Goal: Task Accomplishment & Management: Manage account settings

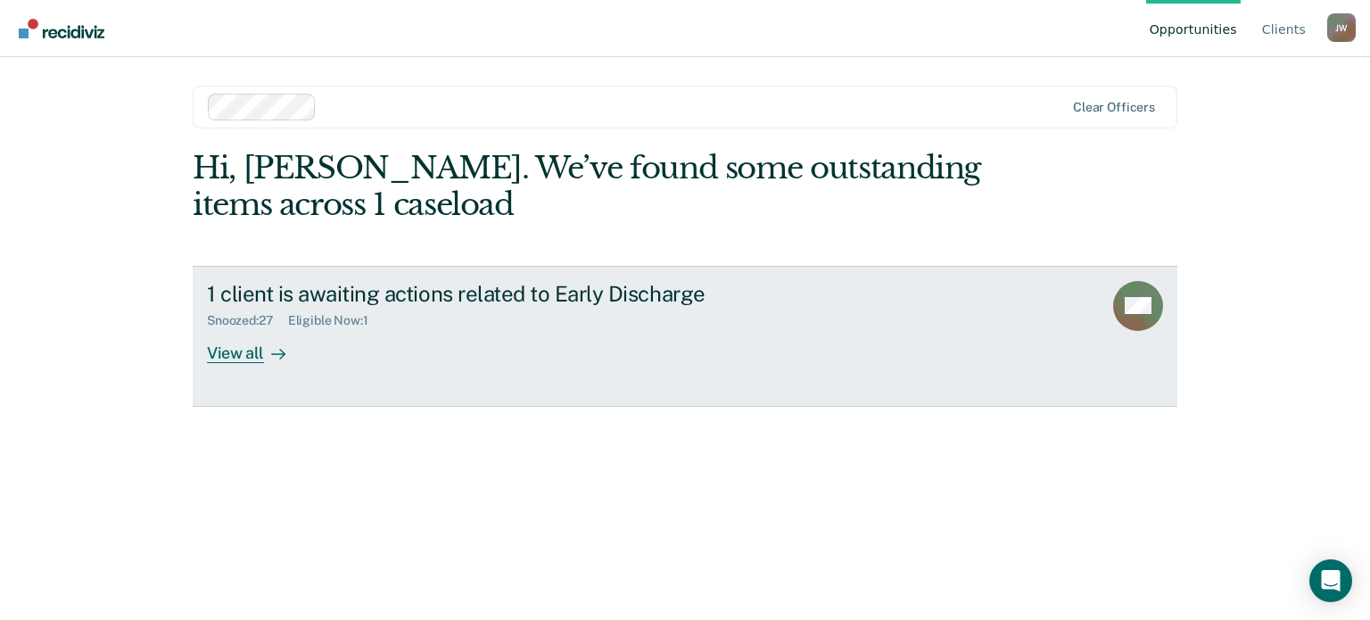
click at [228, 352] on div "View all" at bounding box center [257, 345] width 100 height 35
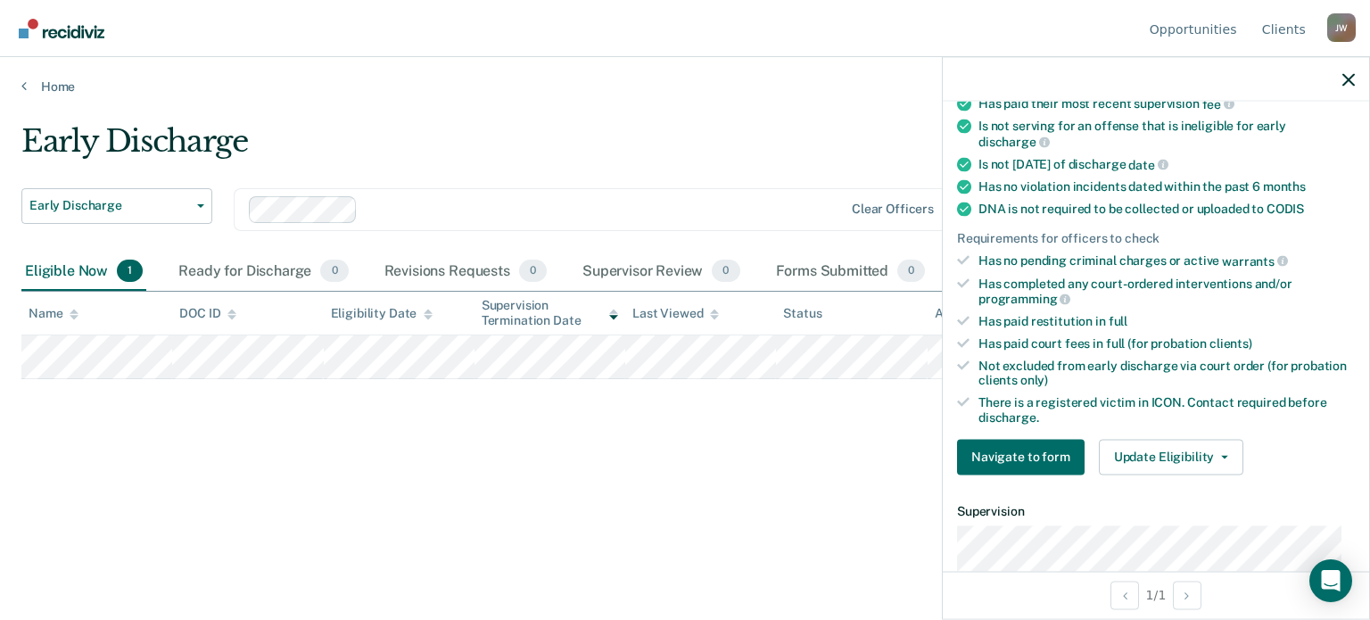
scroll to position [357, 0]
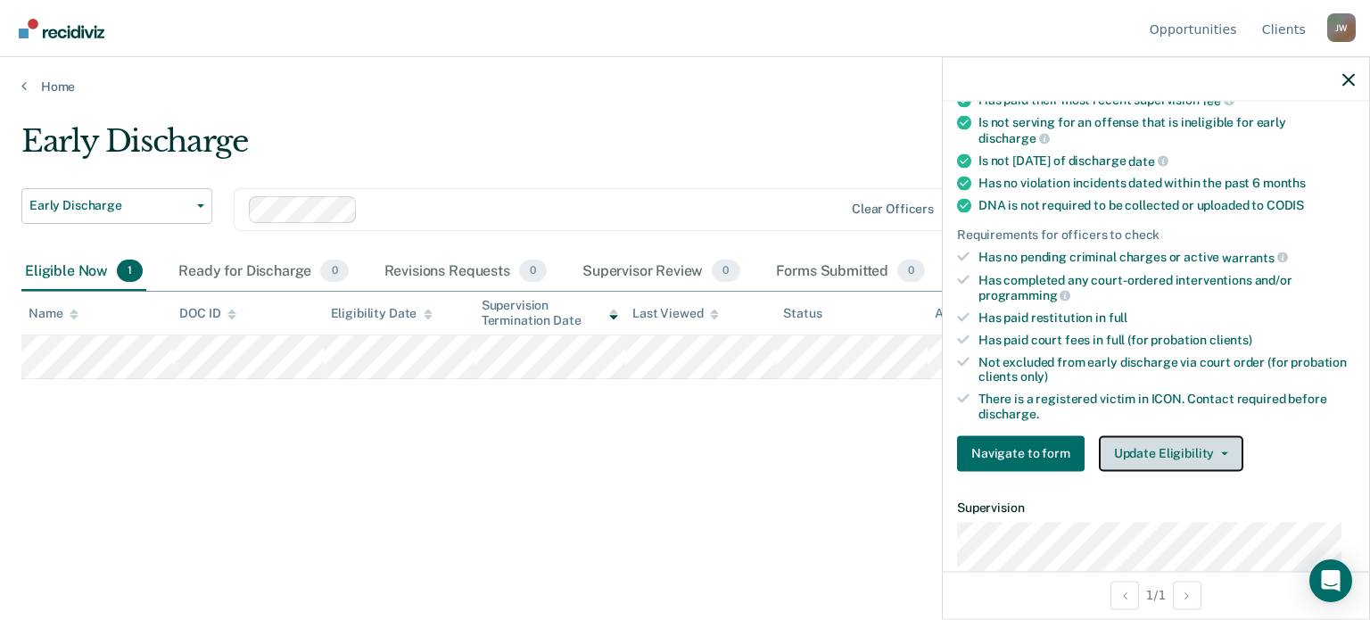
click at [1167, 439] on button "Update Eligibility" at bounding box center [1171, 453] width 144 height 36
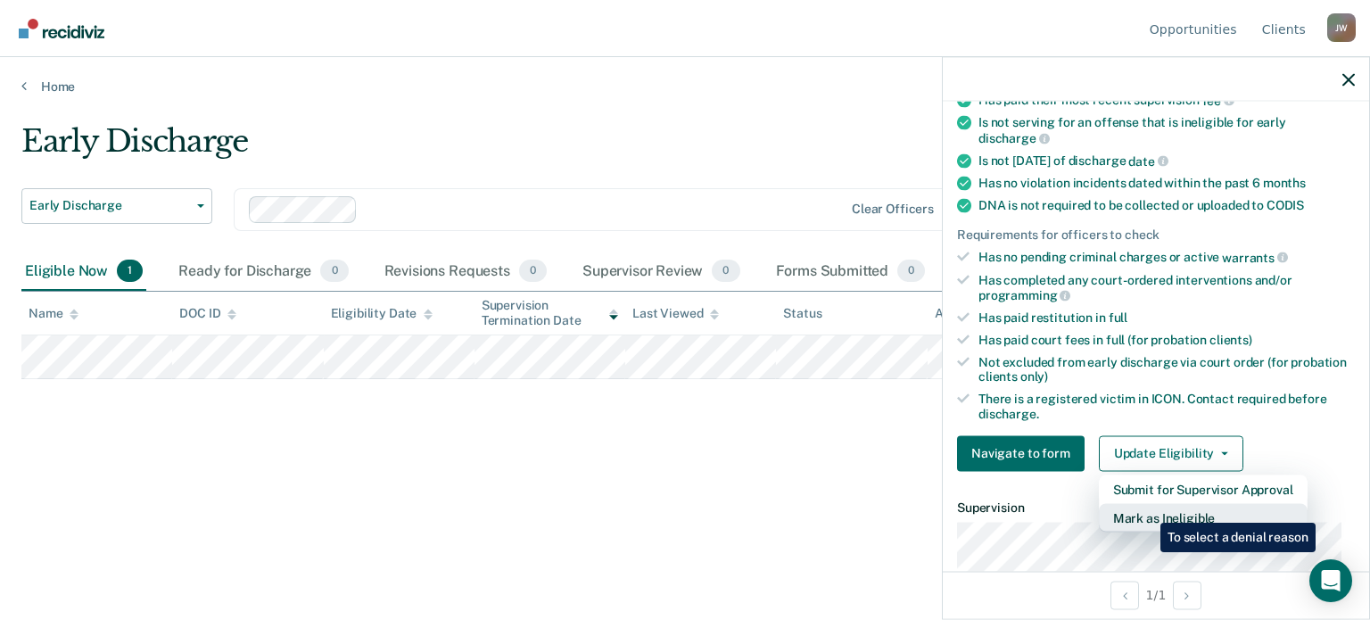
click at [1147, 509] on button "Mark as Ineligible" at bounding box center [1203, 517] width 209 height 29
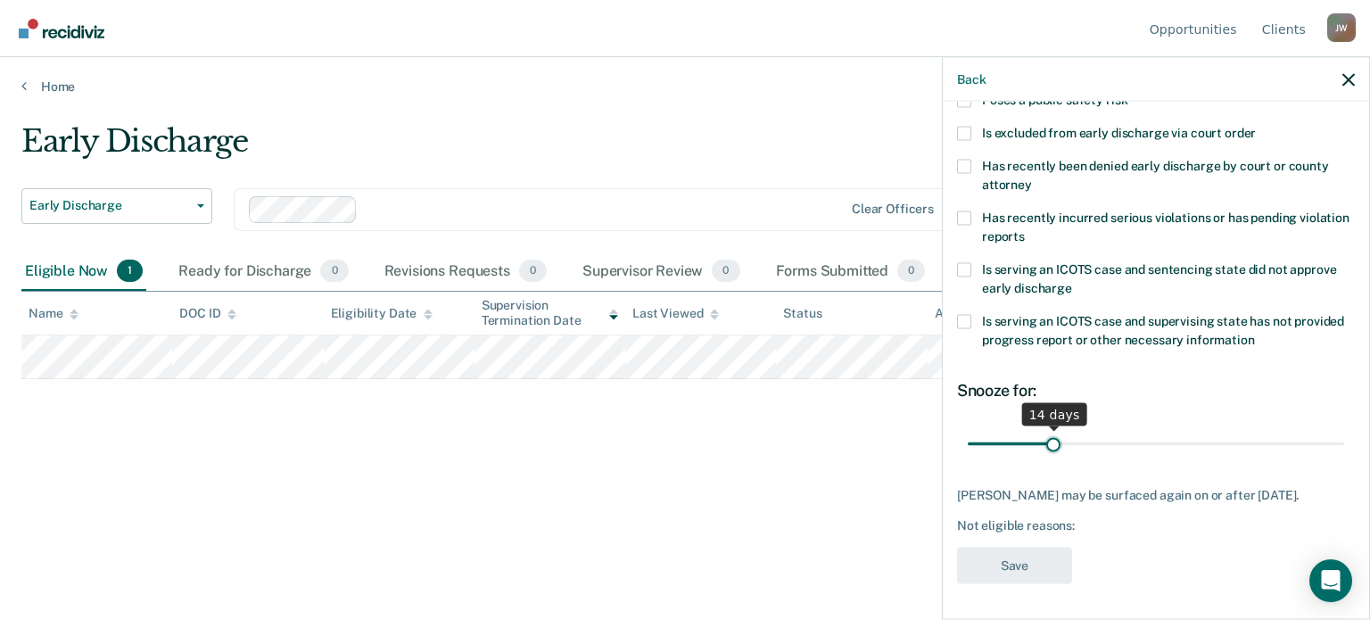
drag, startPoint x: 1144, startPoint y: 426, endPoint x: 1051, endPoint y: 432, distance: 93.8
type input "14"
click at [1051, 432] on input "range" at bounding box center [1156, 443] width 376 height 31
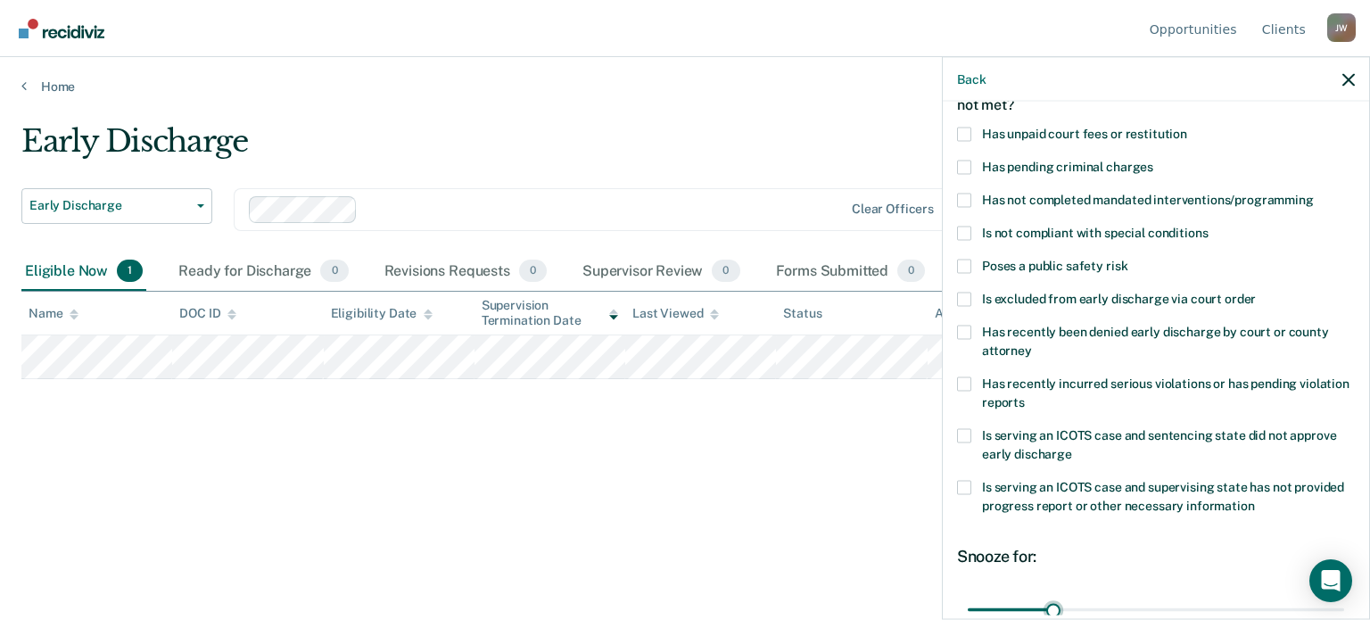
scroll to position [51, 0]
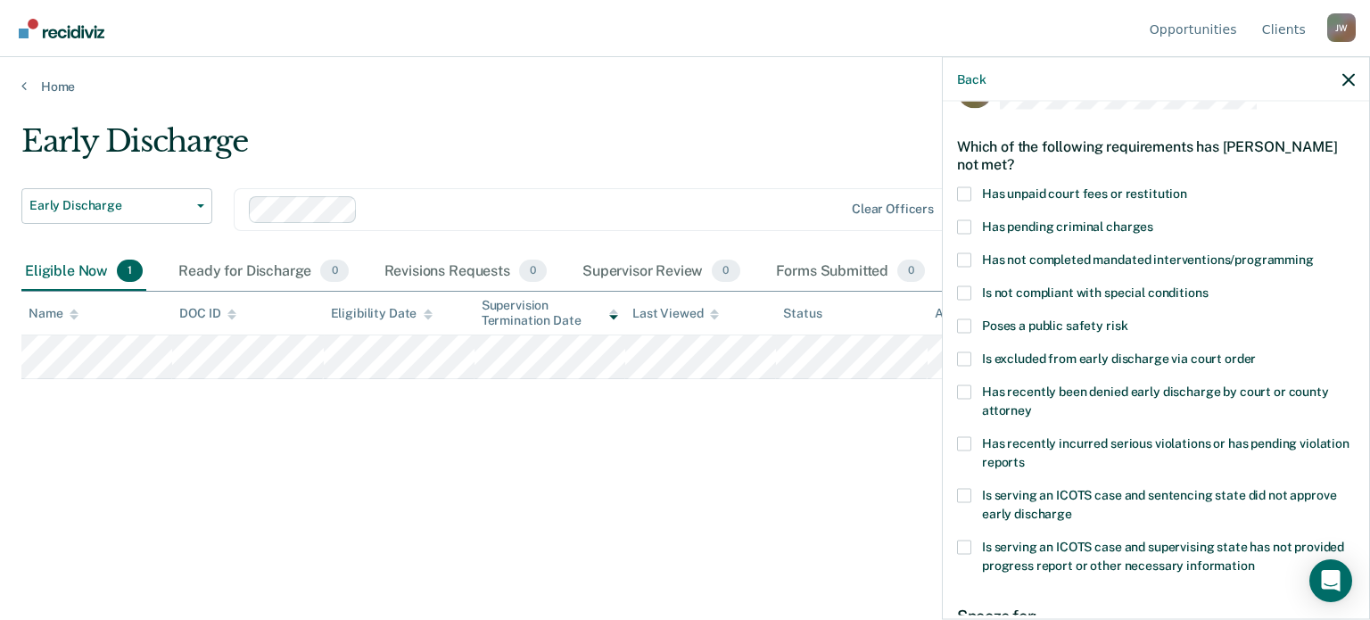
click at [961, 258] on span at bounding box center [964, 259] width 14 height 14
click at [1314, 252] on input "Has not completed mandated interventions/programming" at bounding box center [1314, 252] width 0 height 0
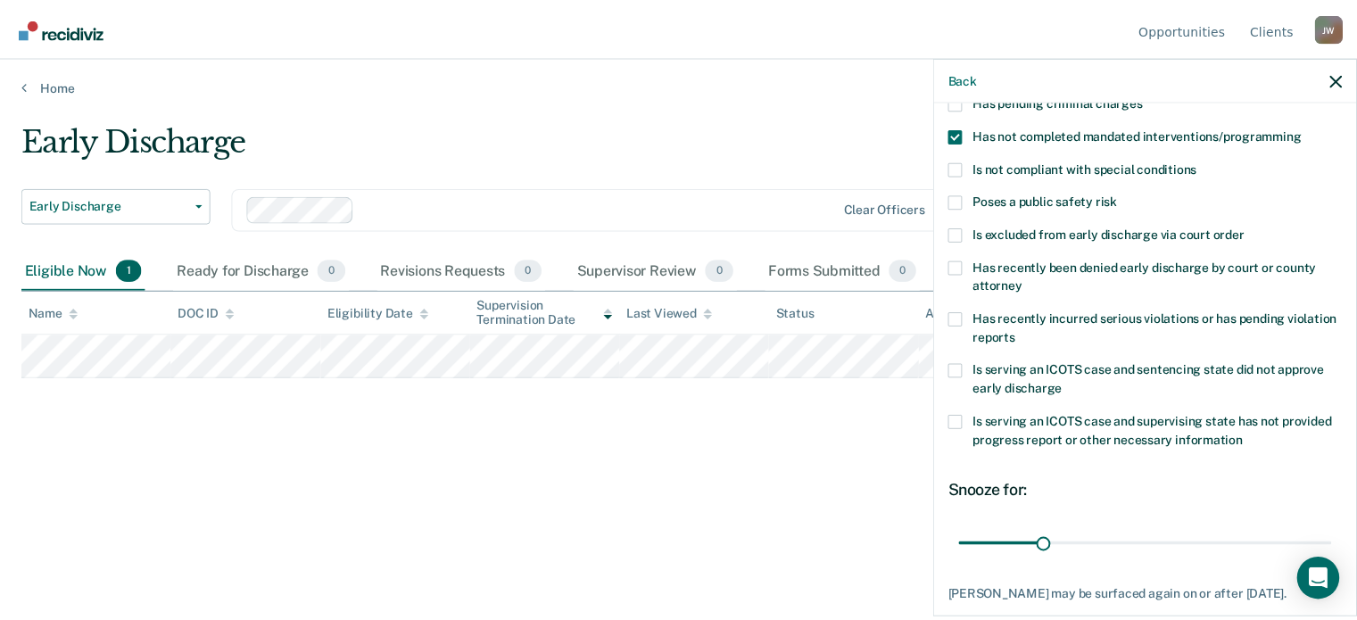
scroll to position [289, 0]
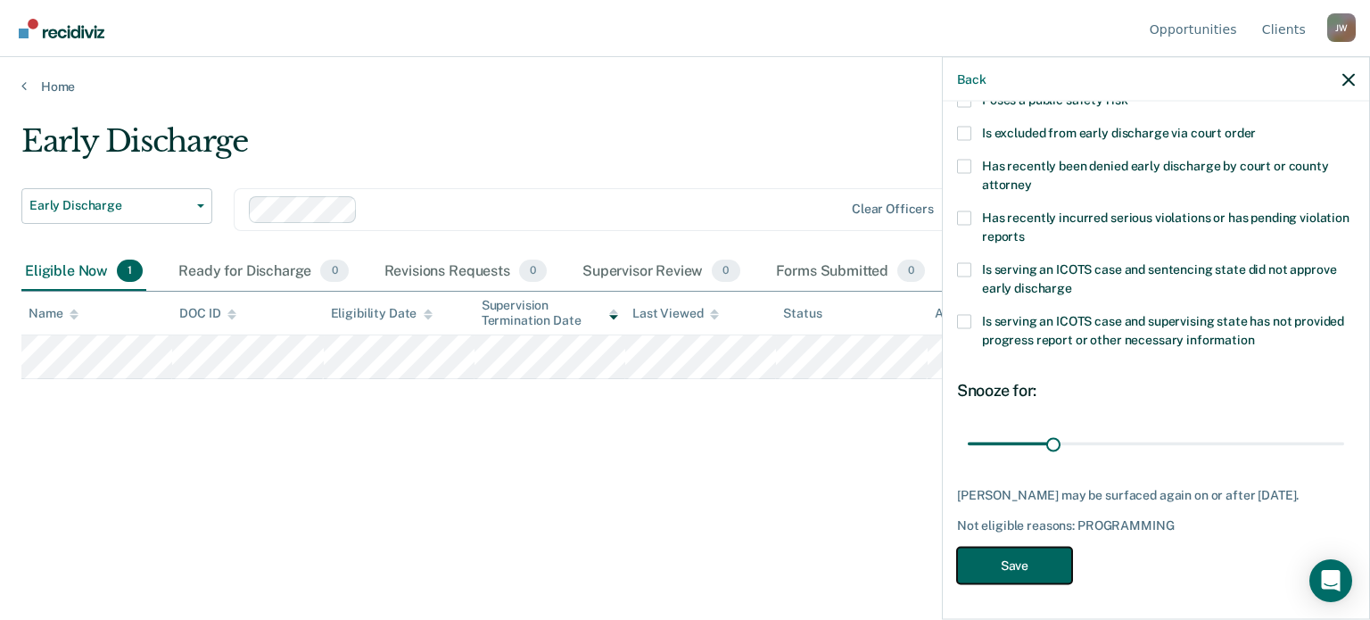
click at [1016, 573] on button "Save" at bounding box center [1014, 565] width 115 height 37
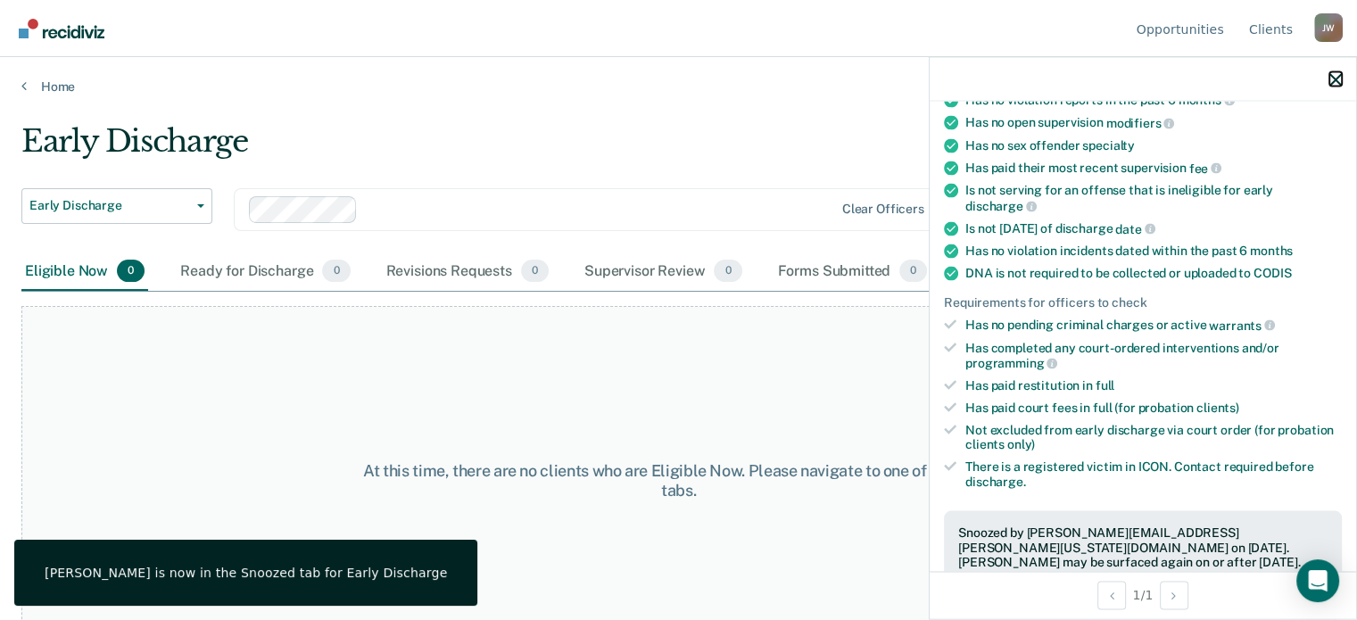
click at [1336, 80] on icon "button" at bounding box center [1335, 79] width 12 height 12
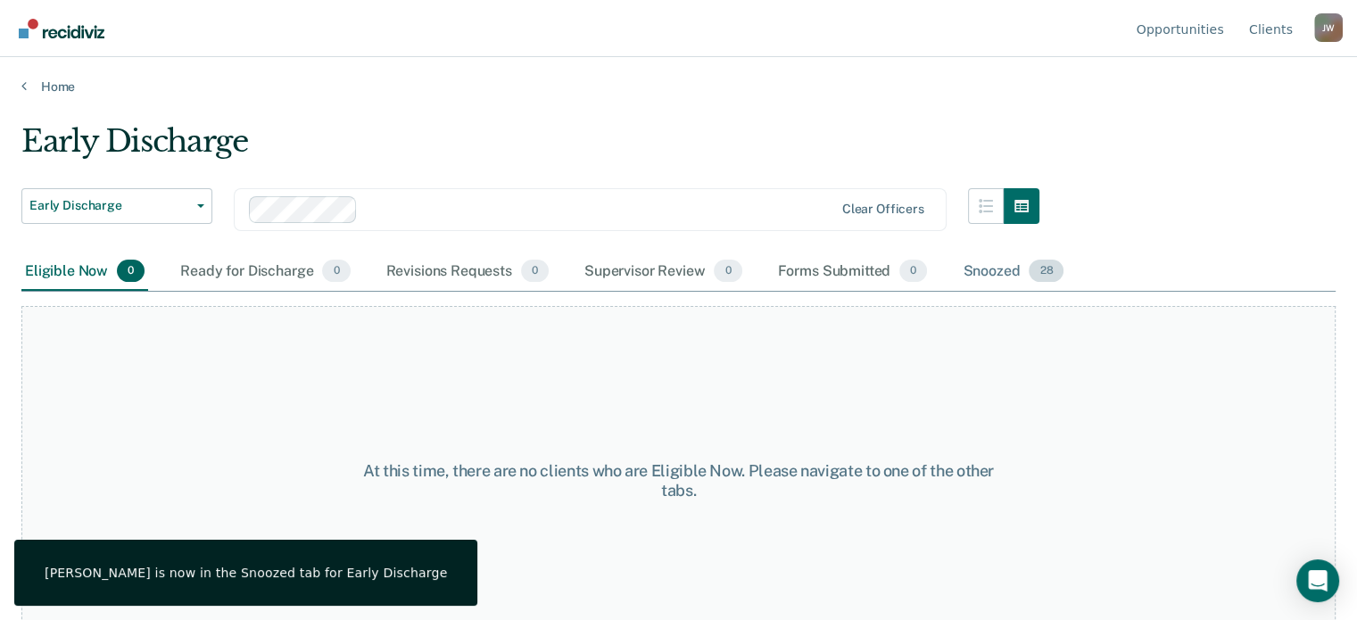
click at [983, 270] on div "Snoozed 28" at bounding box center [1013, 271] width 108 height 39
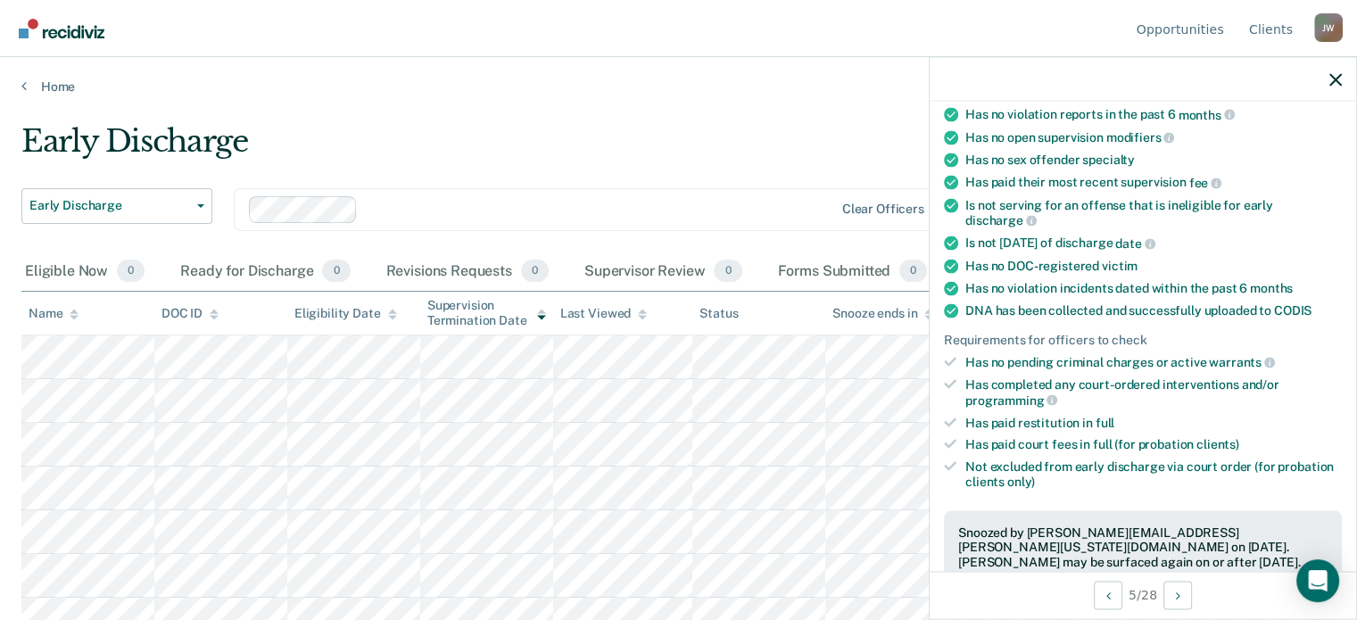
scroll to position [357, 0]
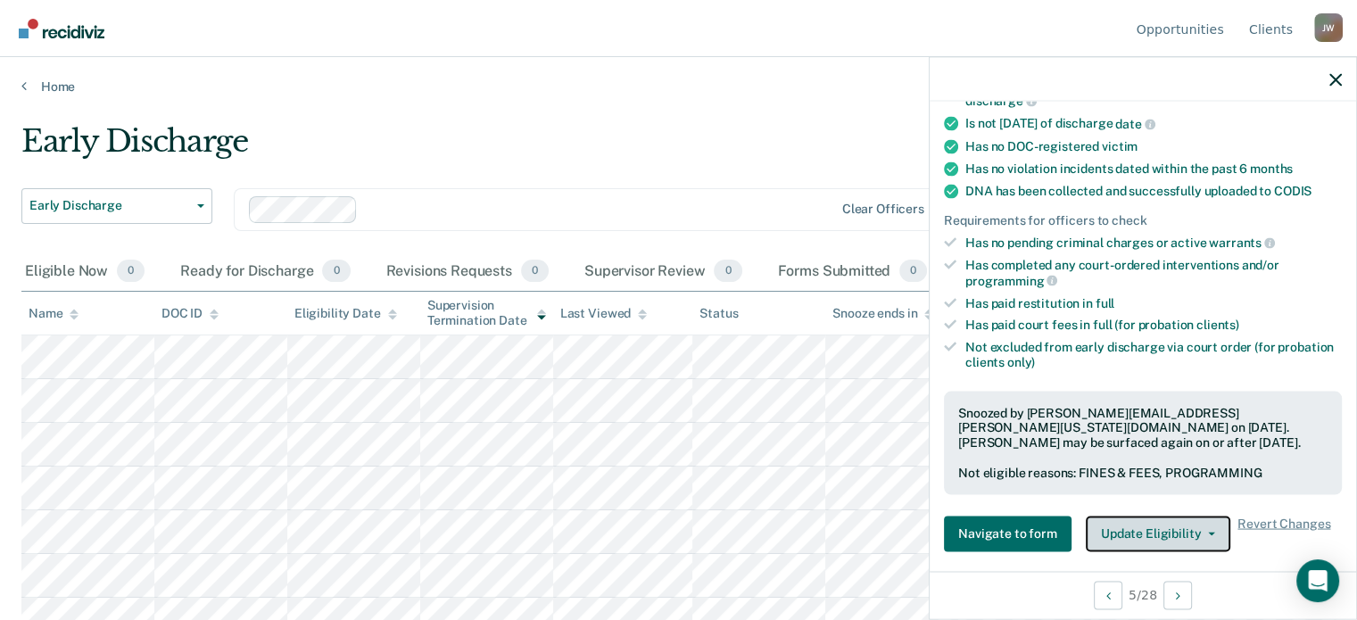
click at [1142, 530] on button "Update Eligibility" at bounding box center [1157, 533] width 144 height 36
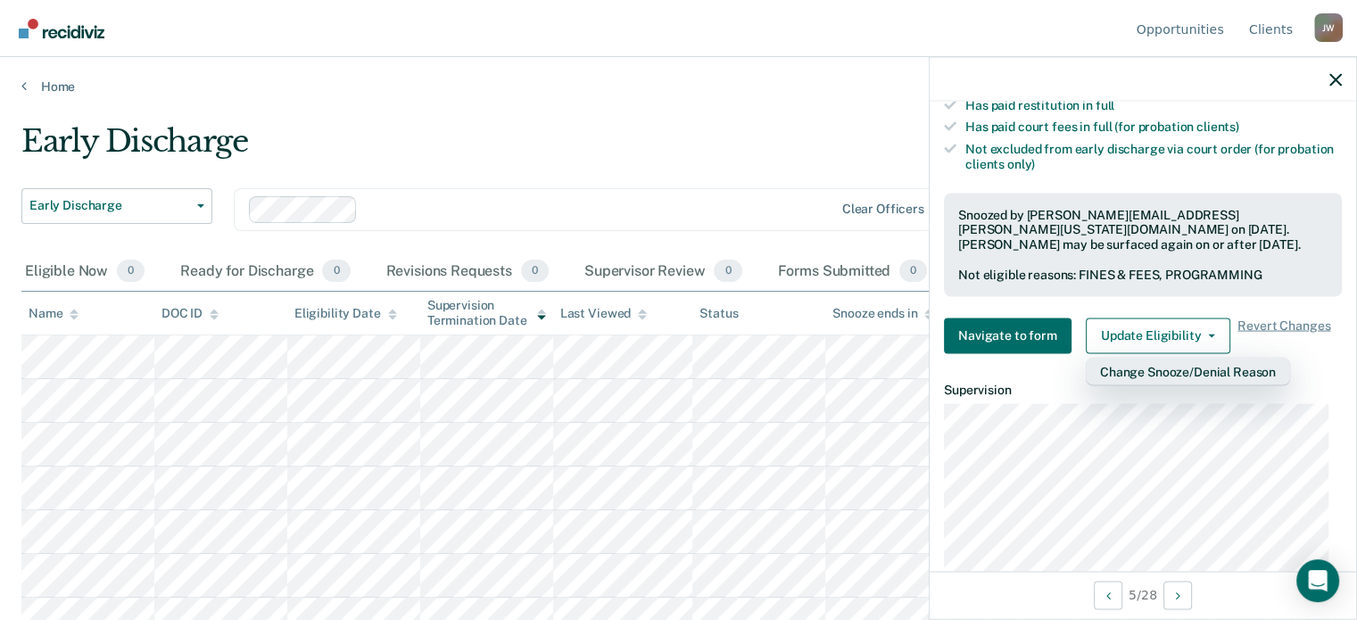
scroll to position [594, 0]
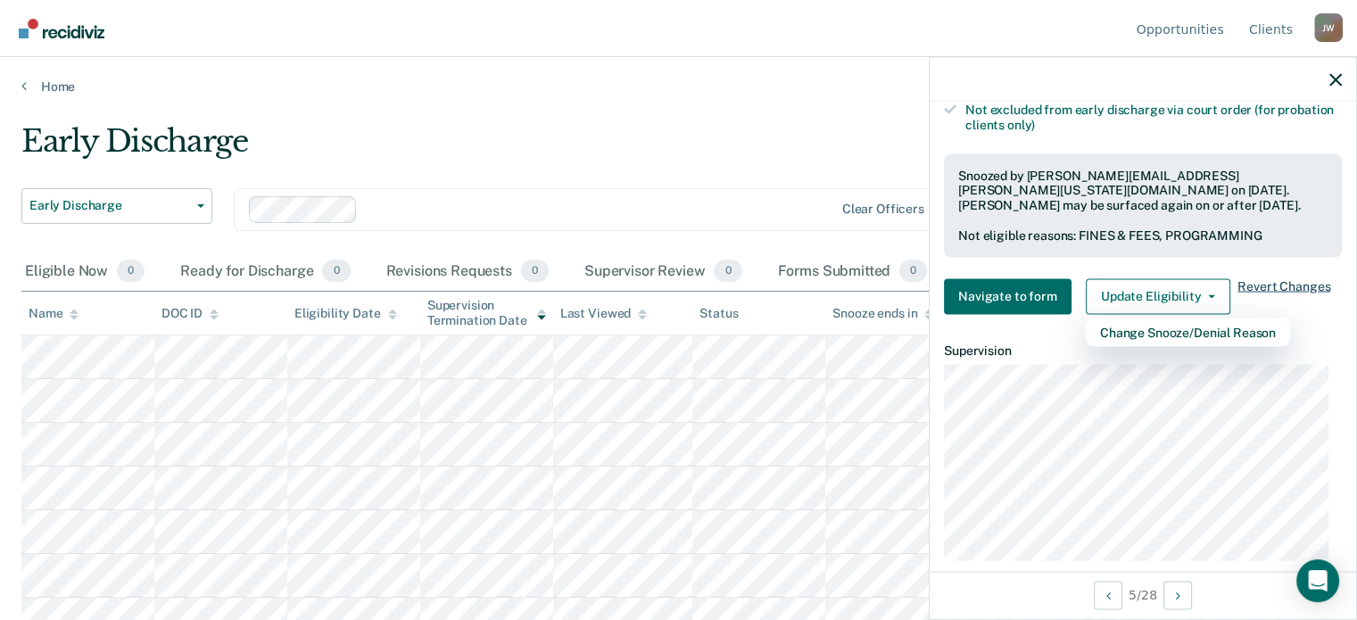
click at [1277, 280] on span "Revert Changes" at bounding box center [1283, 296] width 93 height 36
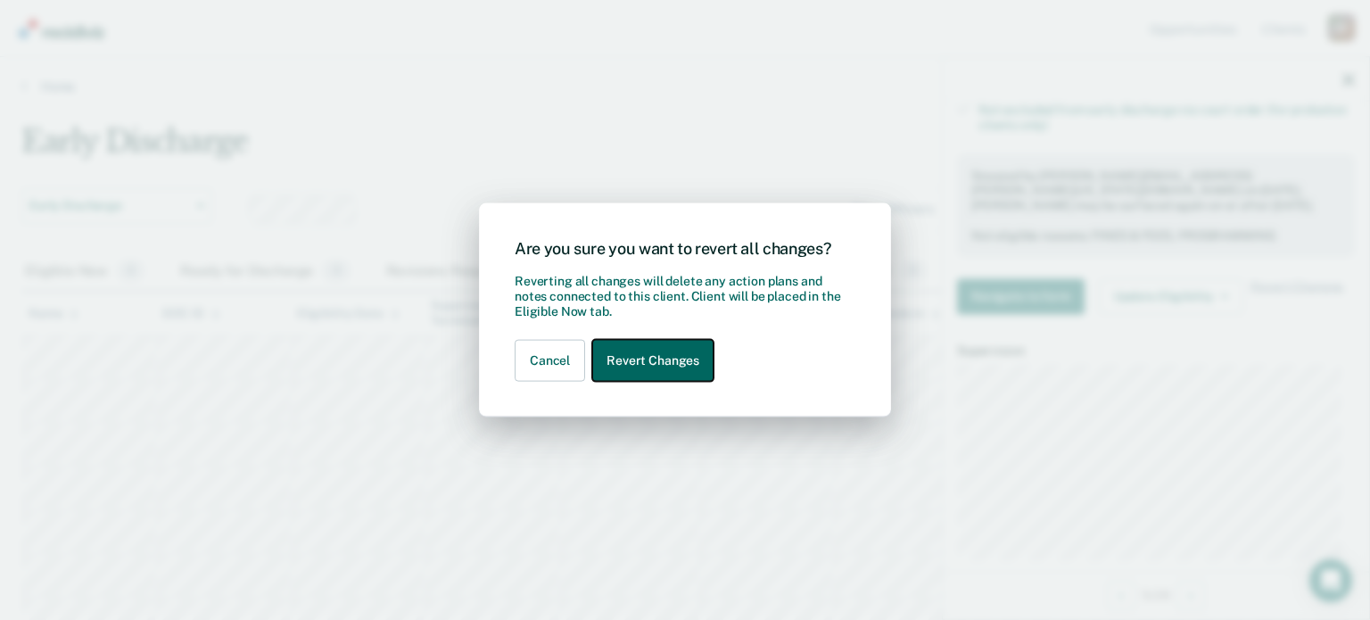
click at [667, 365] on button "Revert Changes" at bounding box center [652, 361] width 121 height 42
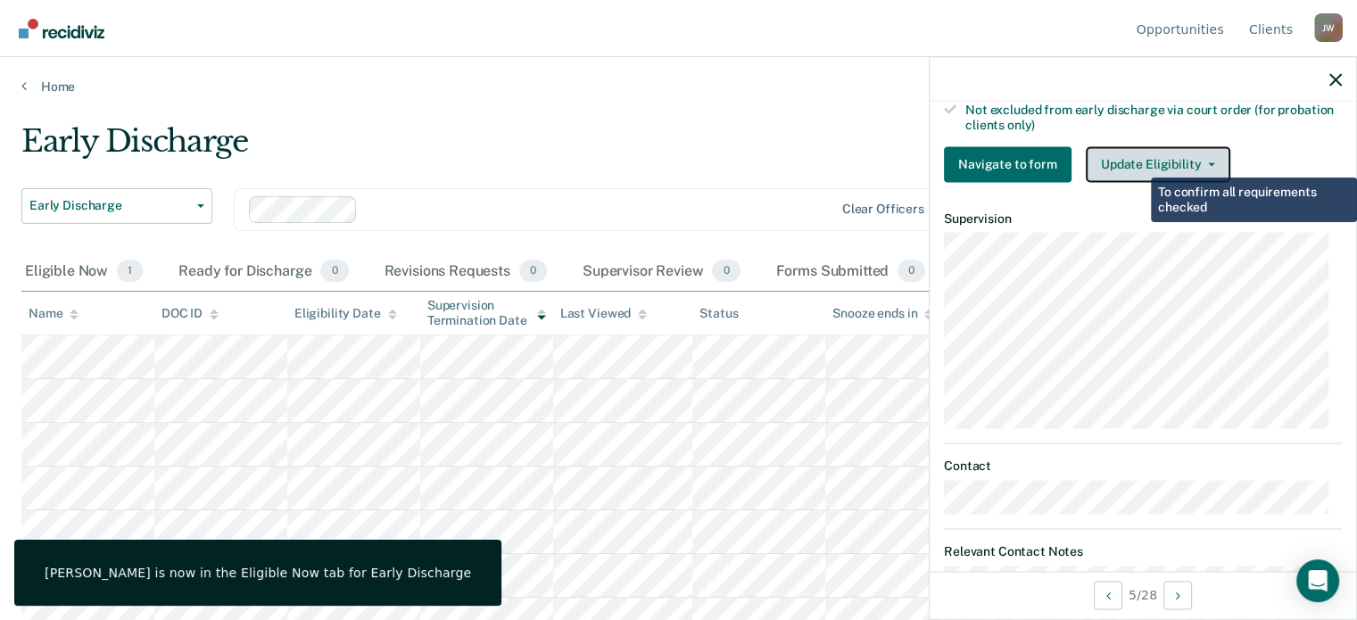
click at [1134, 159] on button "Update Eligibility" at bounding box center [1157, 164] width 144 height 36
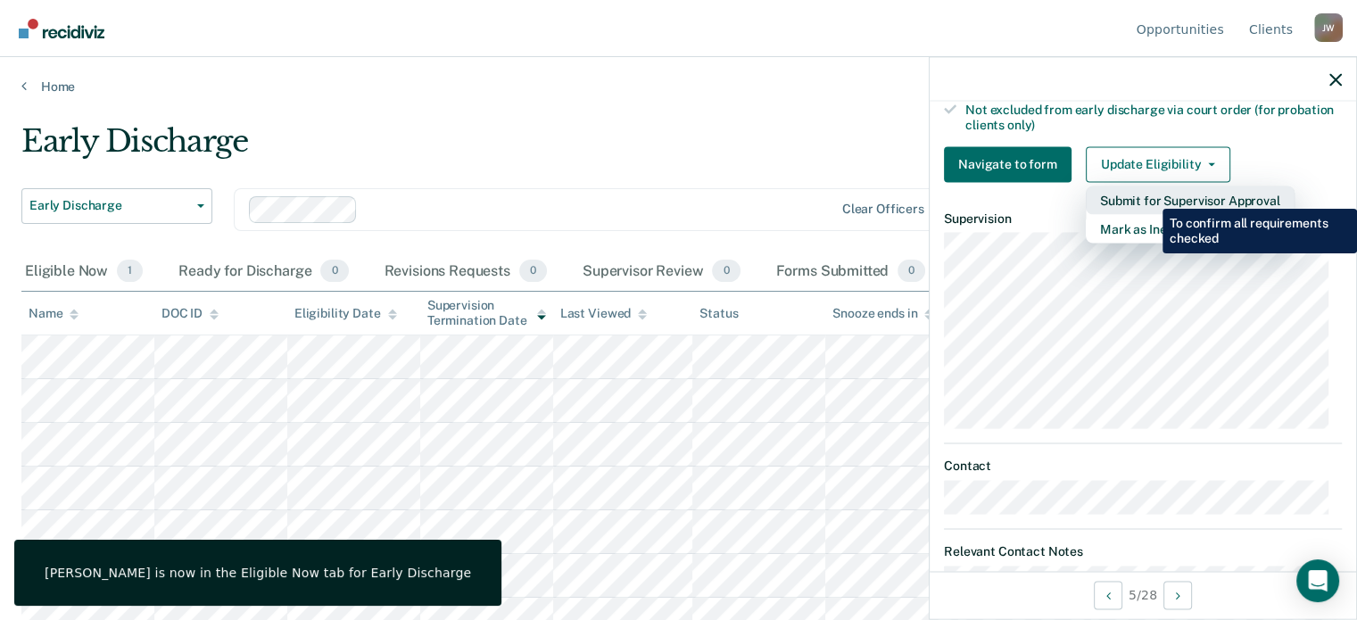
click at [1149, 195] on button "Submit for Supervisor Approval" at bounding box center [1189, 200] width 209 height 29
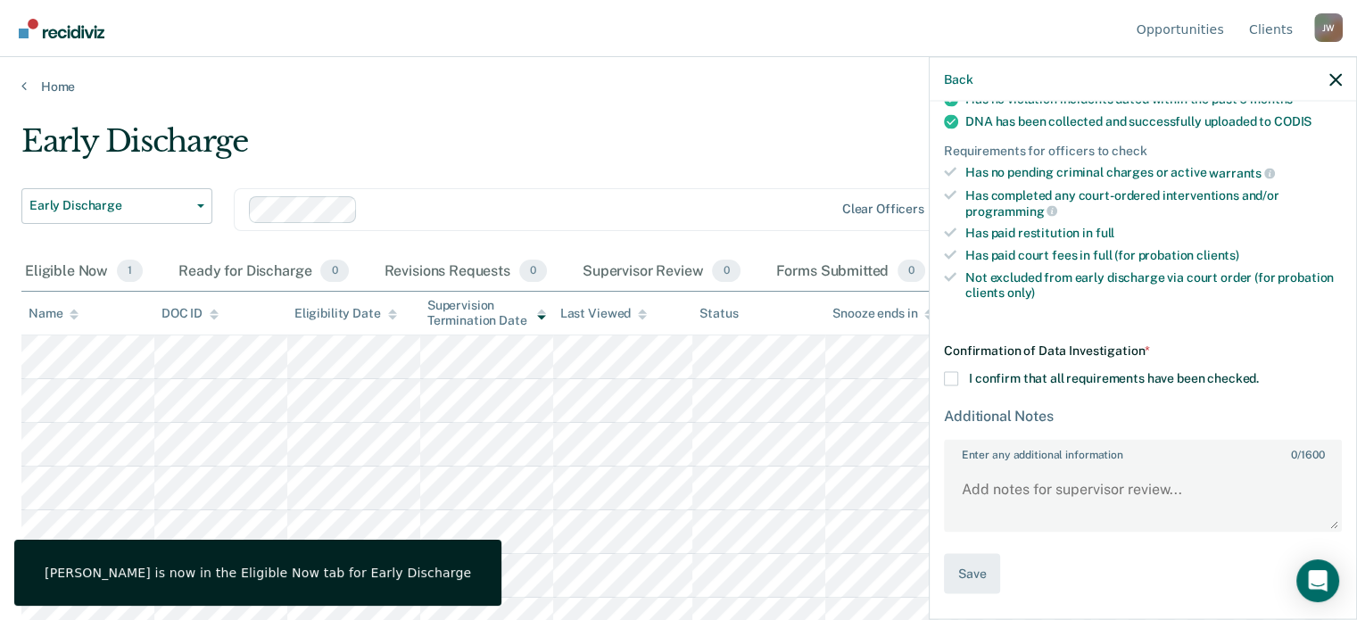
scroll to position [417, 0]
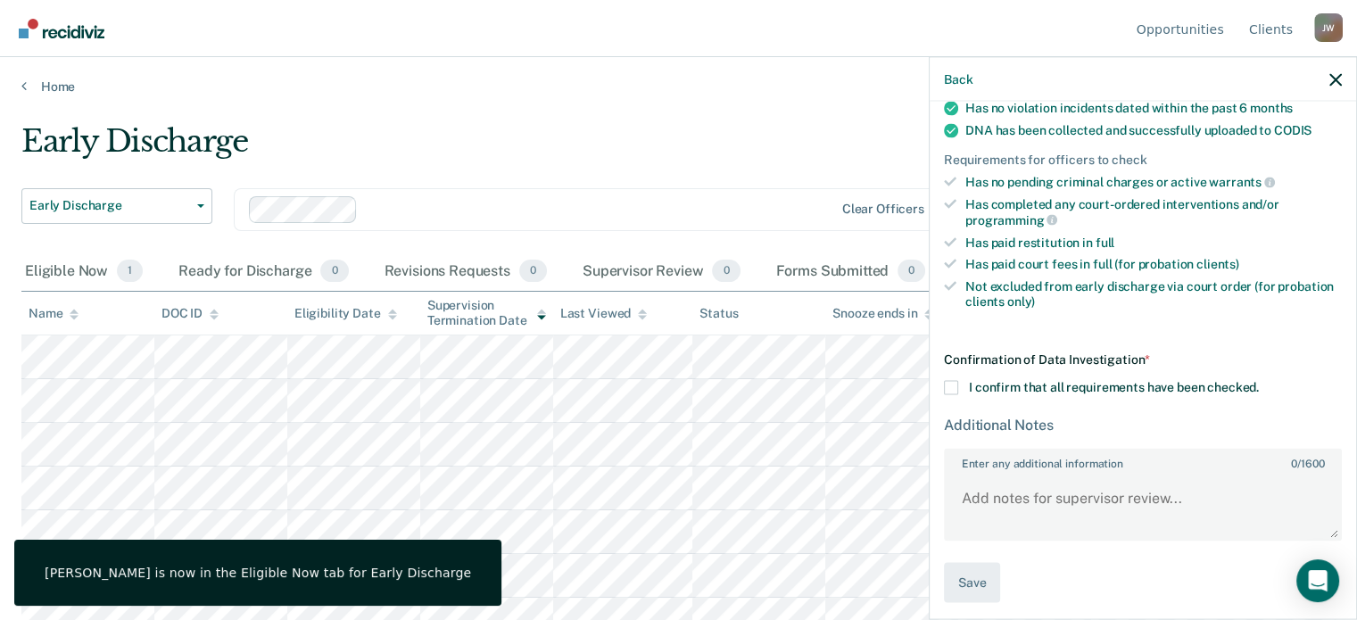
click at [953, 382] on span at bounding box center [951, 388] width 14 height 14
click at [1258, 381] on input "I confirm that all requirements have been checked." at bounding box center [1258, 381] width 0 height 0
click at [1049, 488] on textarea "Enter any additional information 0 / 1600" at bounding box center [1142, 507] width 394 height 66
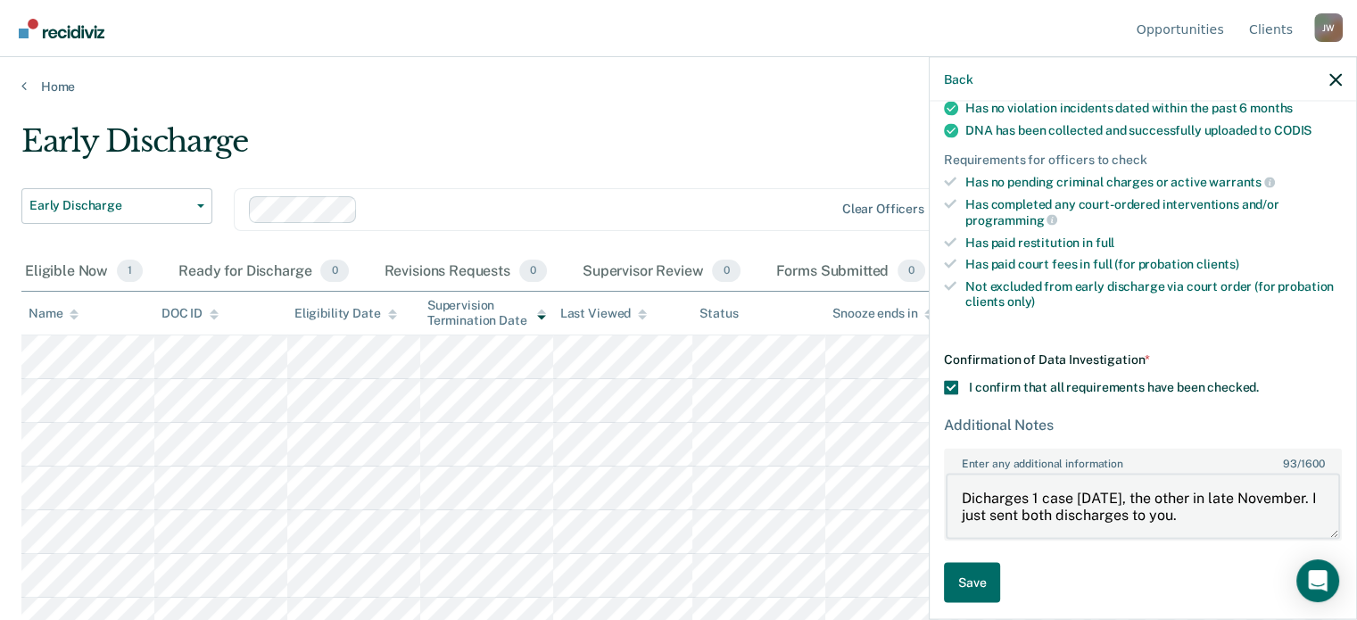
click at [983, 490] on textarea "Dicharges 1 case [DATE], the other in late November. I just sent both discharge…" at bounding box center [1142, 507] width 394 height 66
click at [975, 489] on textarea "Dicharges 1 case [DATE], the other in late November. I just sent both discharge…" at bounding box center [1142, 507] width 394 height 66
type textarea "Discharges 1 case [DATE], the other in late November. I just sent both discharg…"
click at [970, 573] on button "Save" at bounding box center [972, 583] width 56 height 40
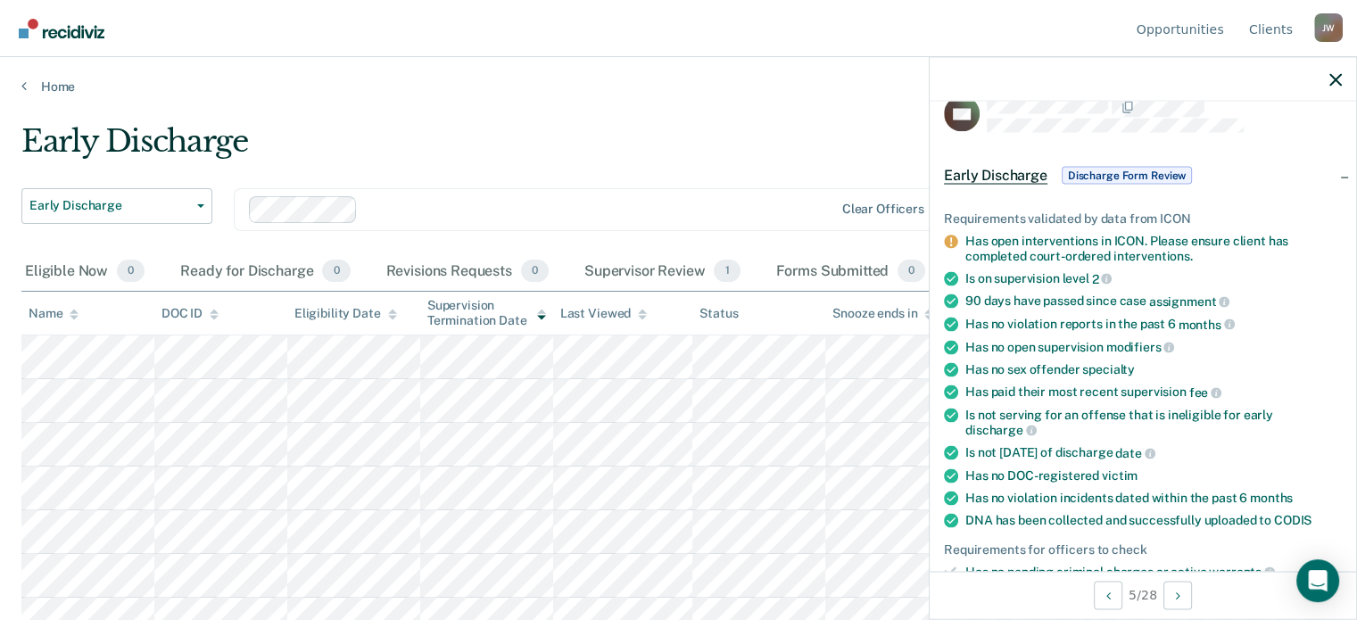
scroll to position [0, 0]
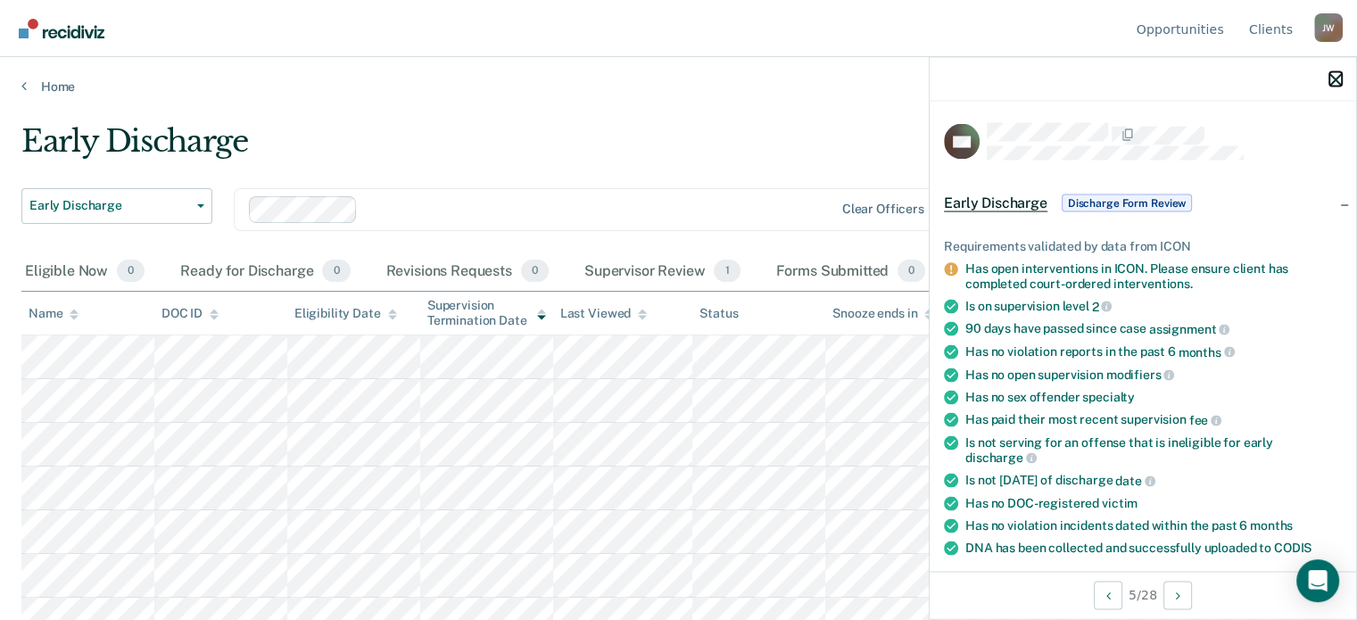
click at [1337, 79] on icon "button" at bounding box center [1335, 79] width 12 height 12
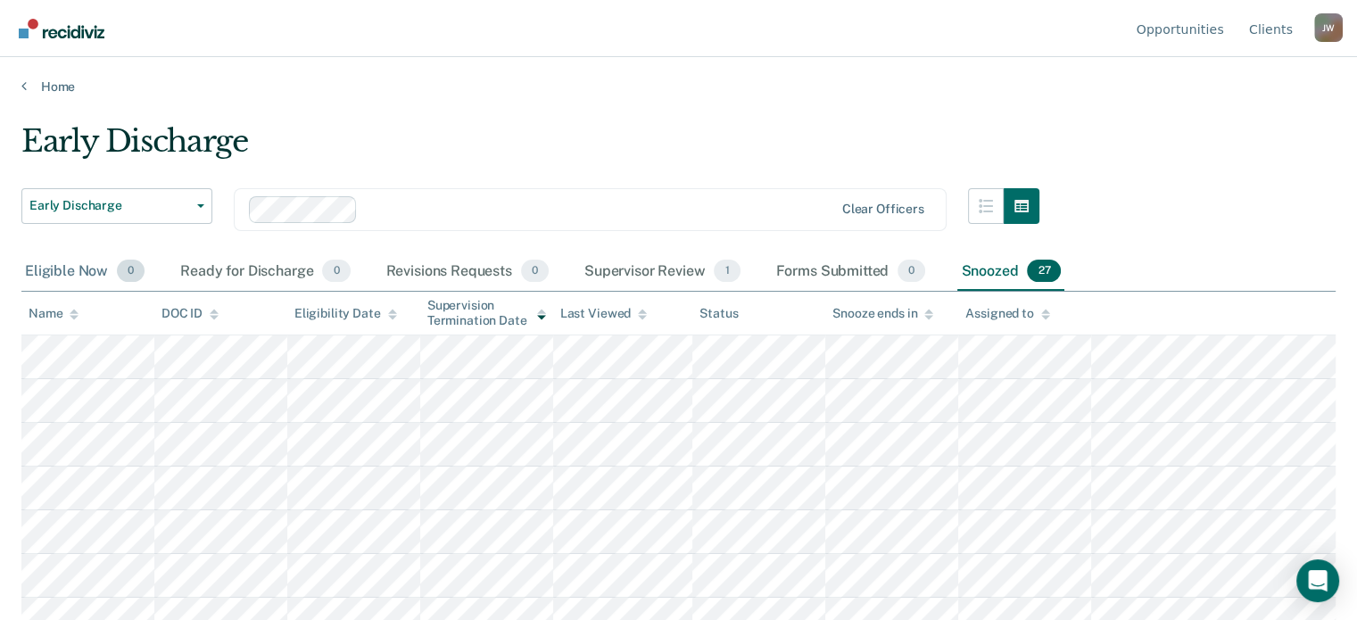
click at [70, 267] on div "Eligible Now 0" at bounding box center [84, 271] width 127 height 39
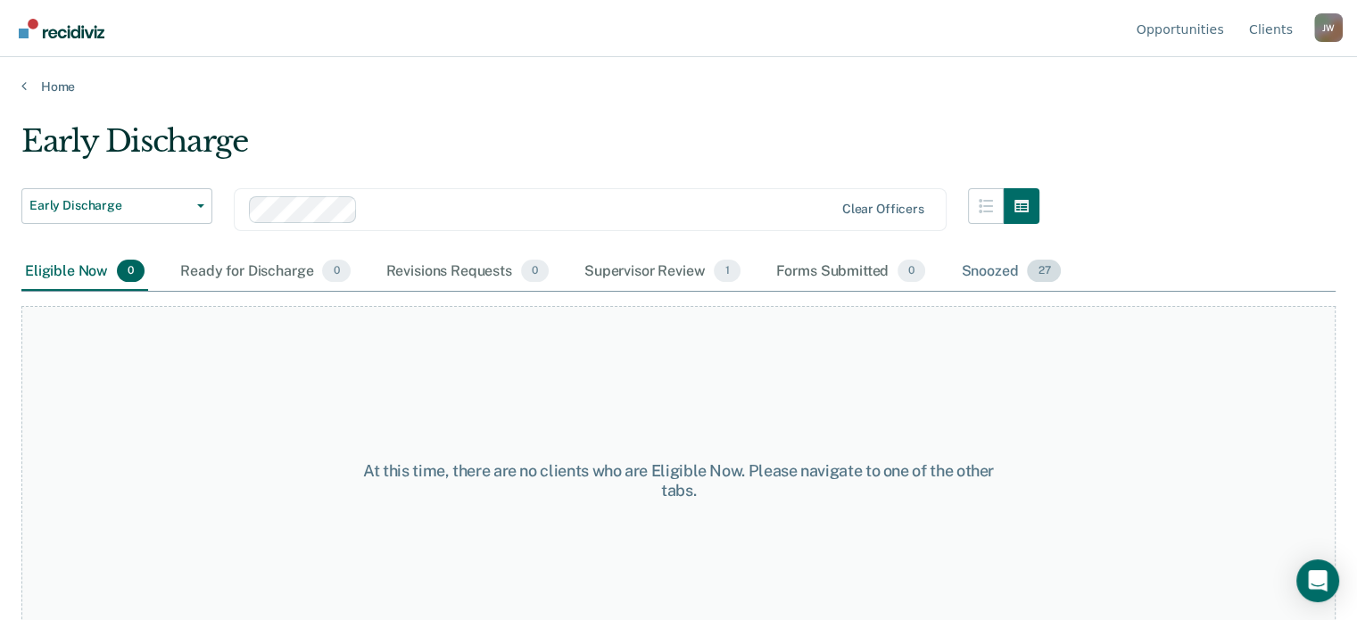
click at [985, 267] on div "Snoozed 27" at bounding box center [1010, 271] width 107 height 39
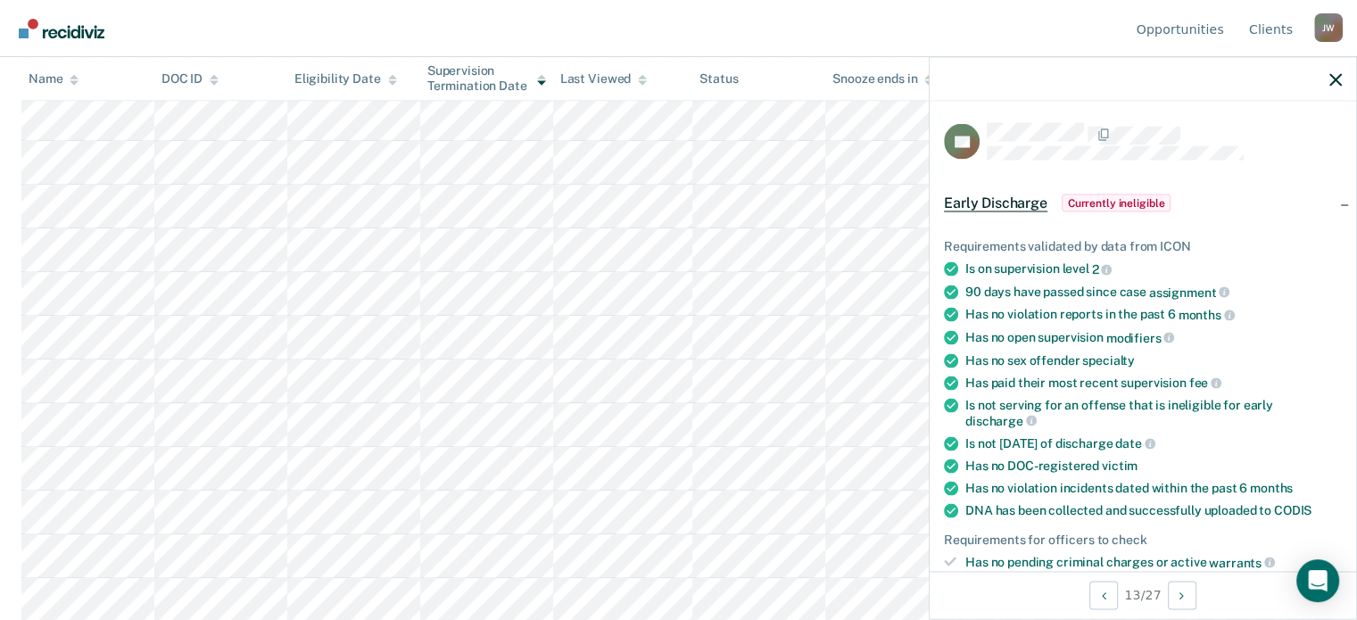
scroll to position [357, 0]
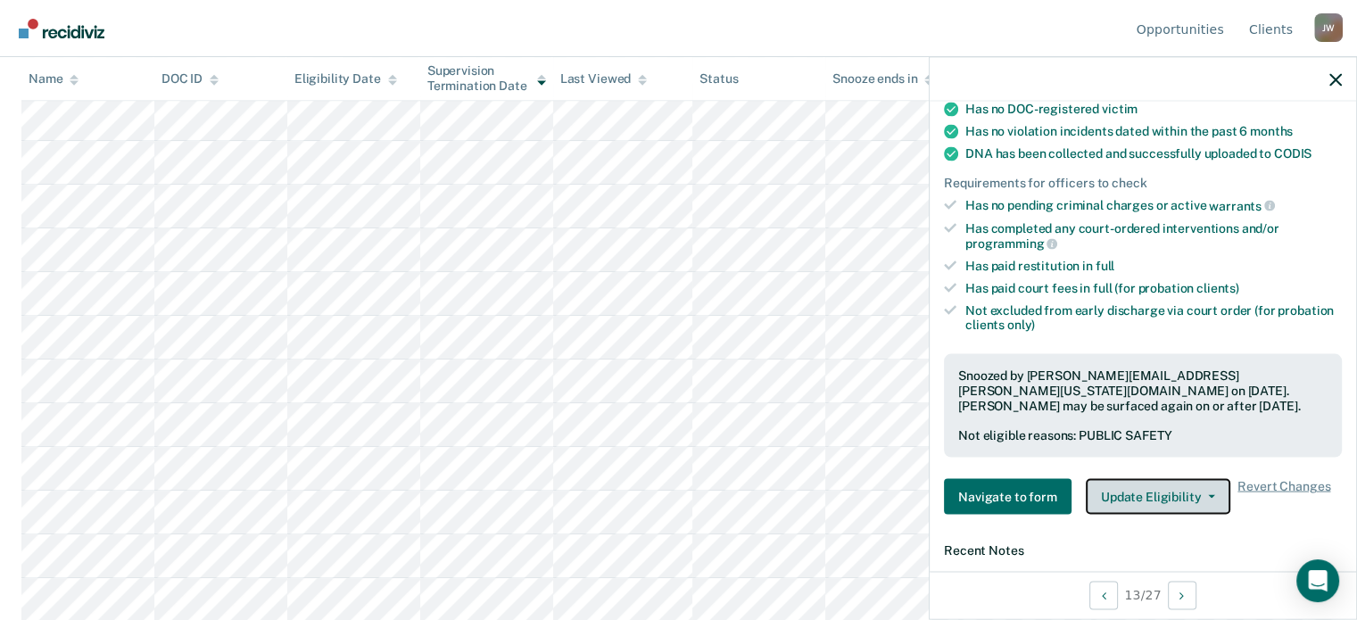
click at [1206, 479] on button "Update Eligibility" at bounding box center [1157, 497] width 144 height 36
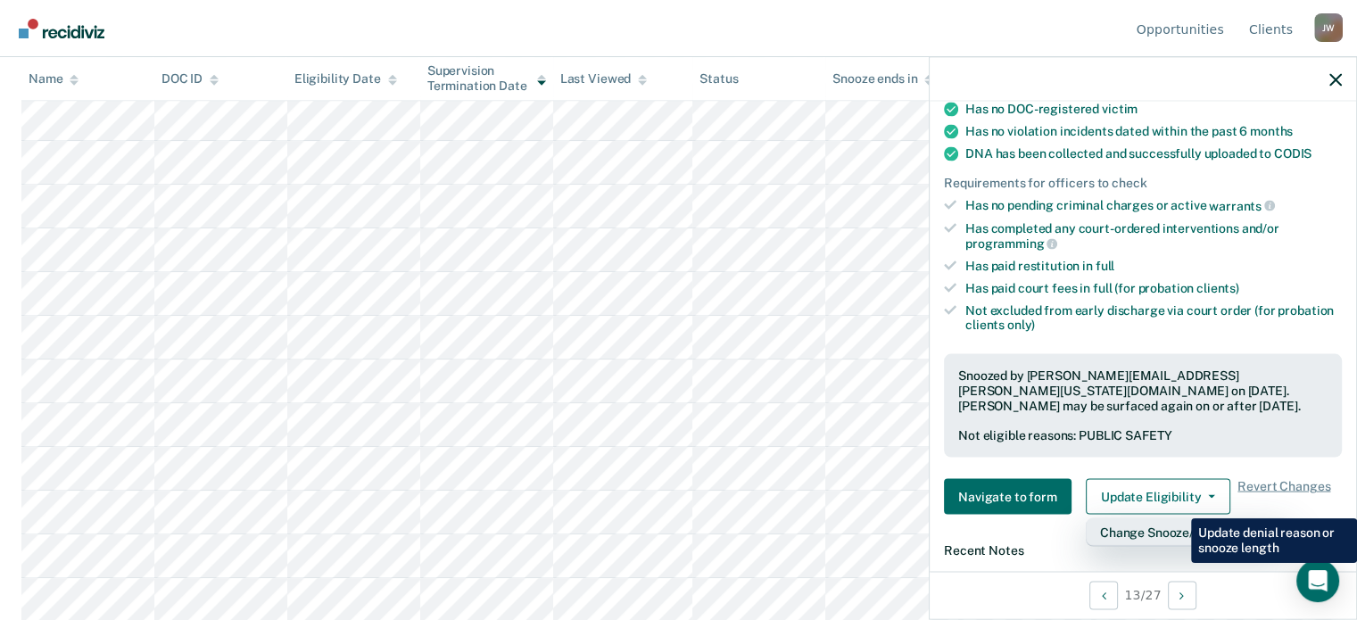
click at [1177, 518] on button "Change Snooze/Denial Reason" at bounding box center [1187, 532] width 204 height 29
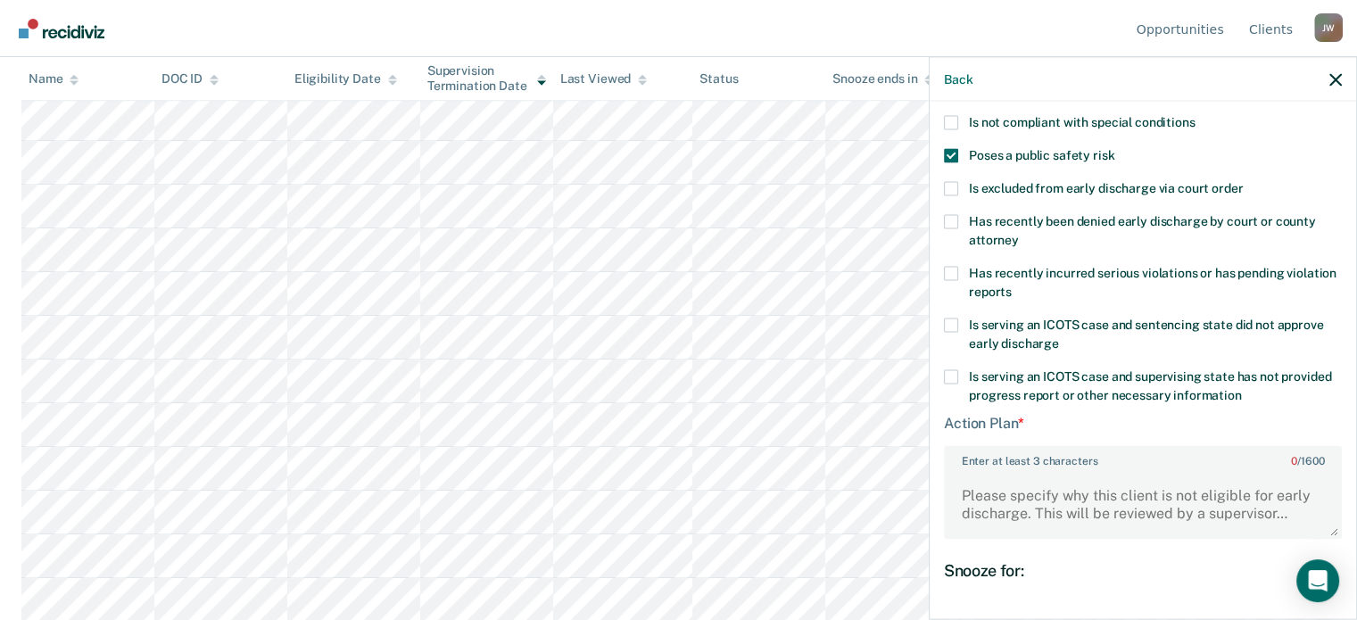
scroll to position [100, 0]
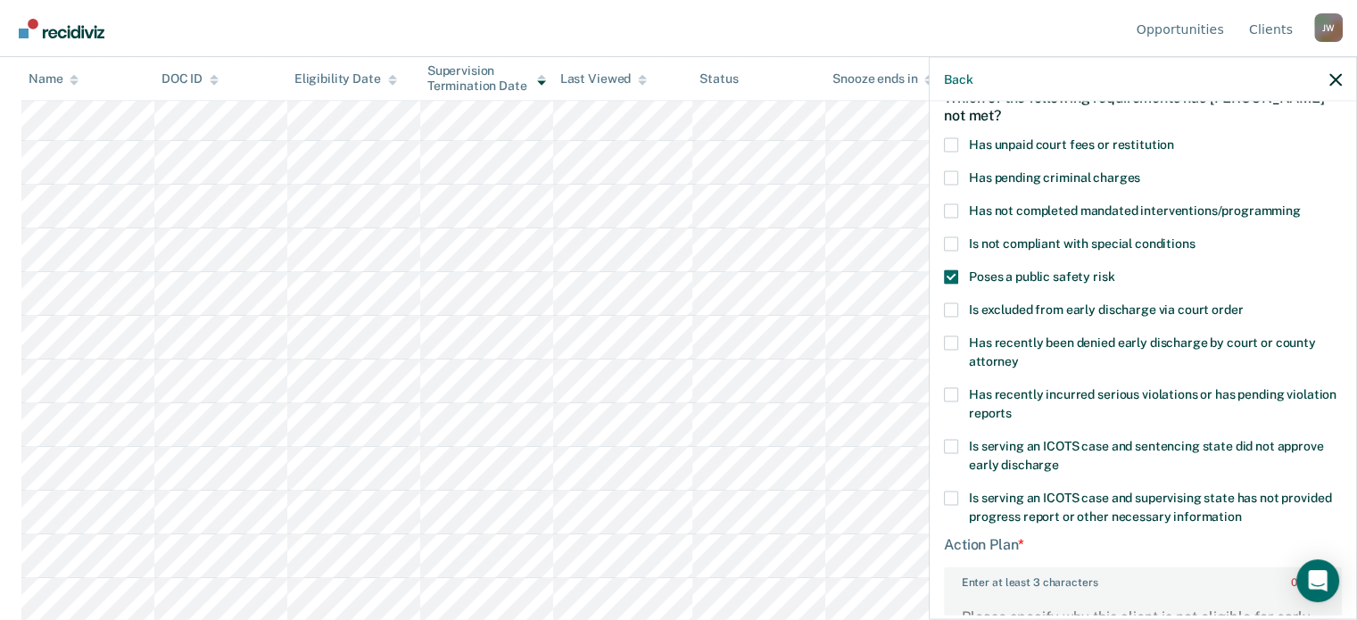
click at [956, 272] on span at bounding box center [951, 276] width 14 height 14
click at [1114, 269] on input "Poses a public safety risk" at bounding box center [1114, 269] width 0 height 0
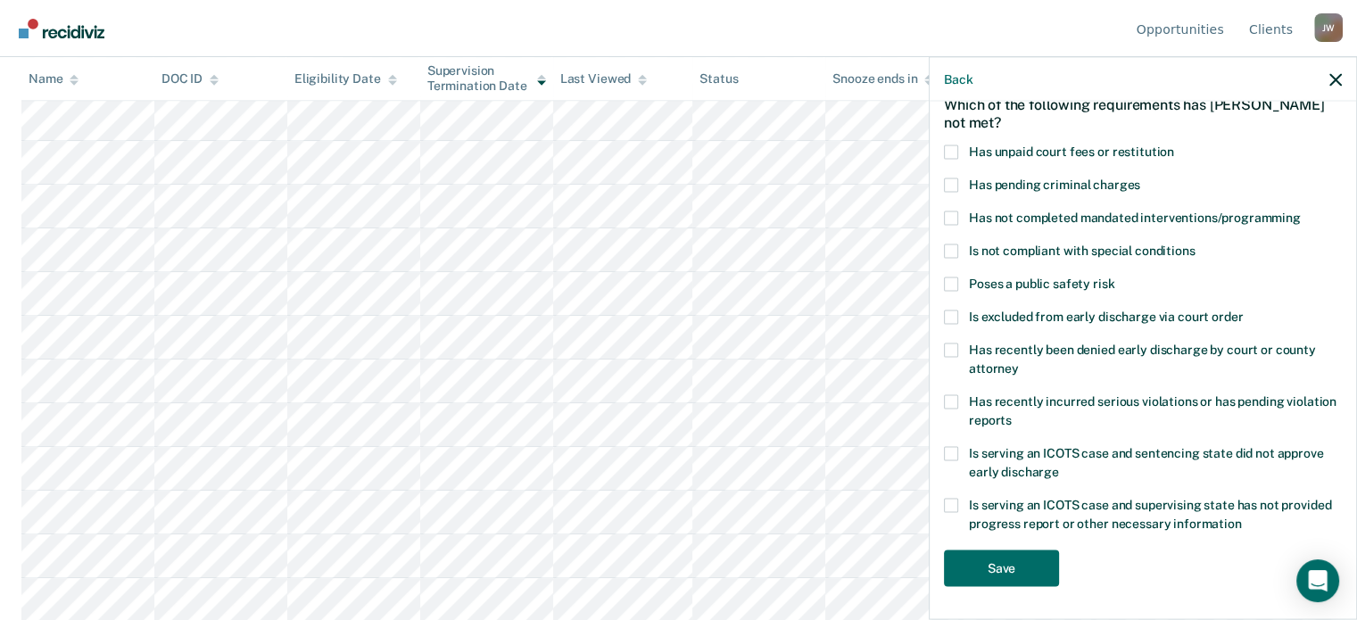
click at [953, 253] on span at bounding box center [951, 250] width 14 height 14
click at [1194, 243] on input "Is not compliant with special conditions" at bounding box center [1194, 243] width 0 height 0
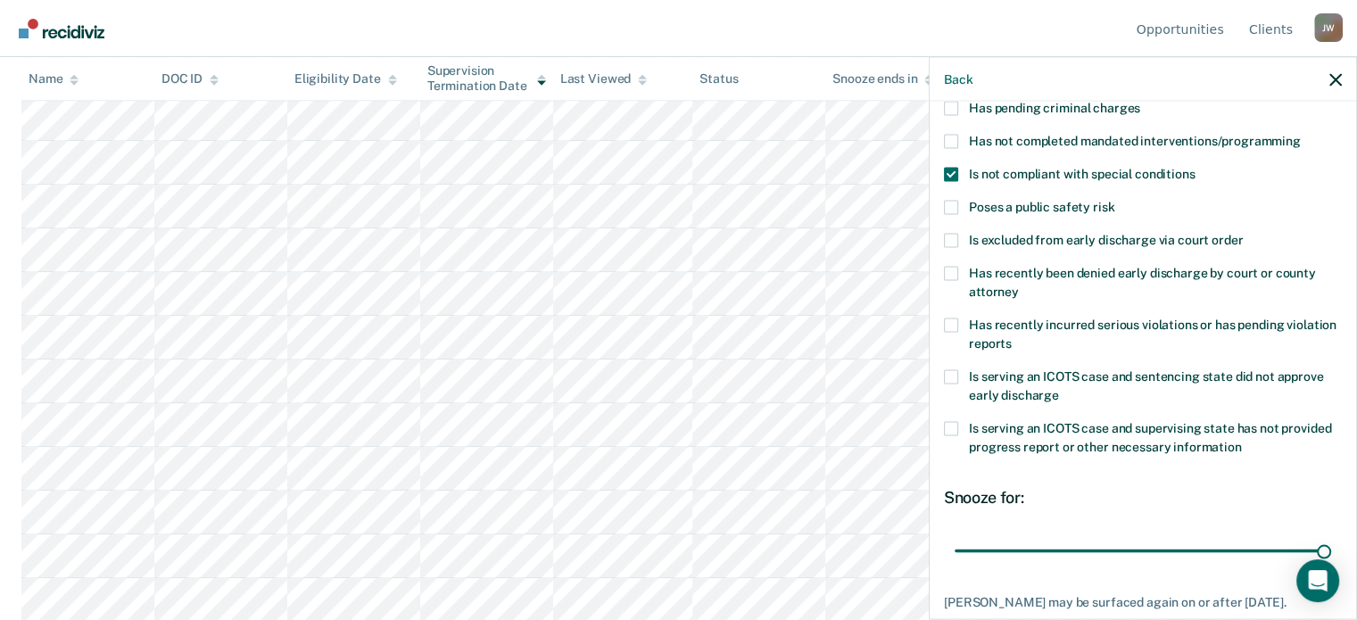
scroll to position [274, 0]
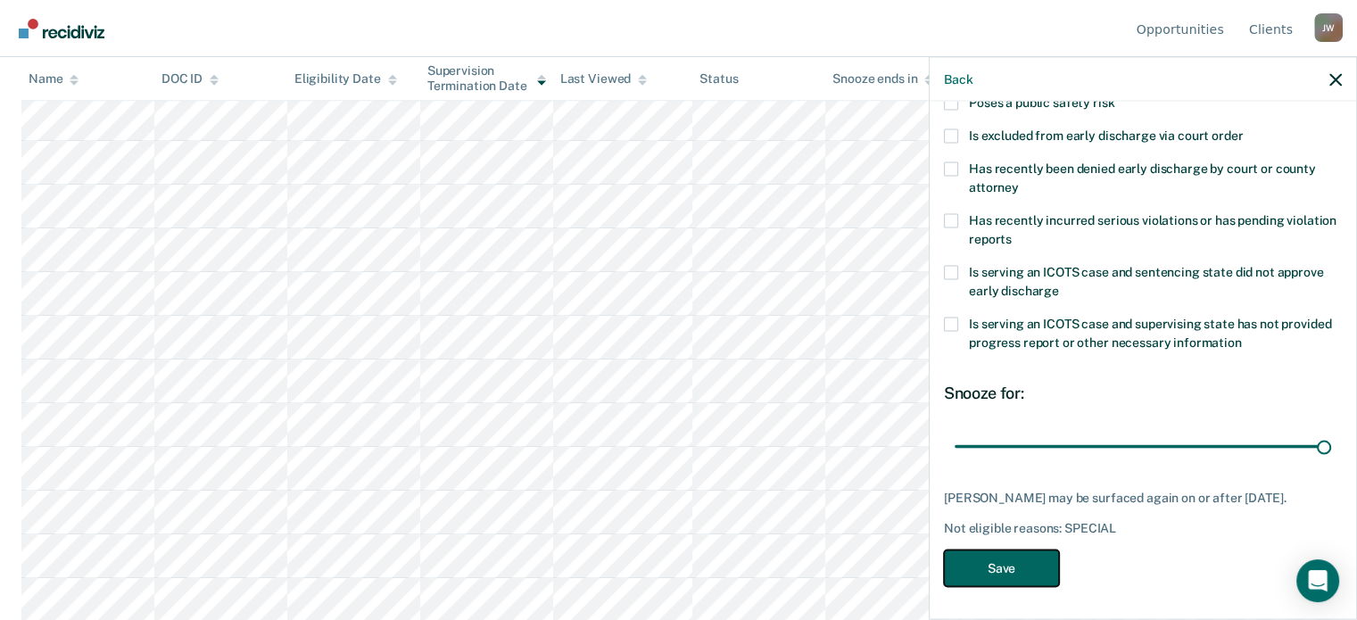
click at [997, 567] on button "Save" at bounding box center [1001, 567] width 115 height 37
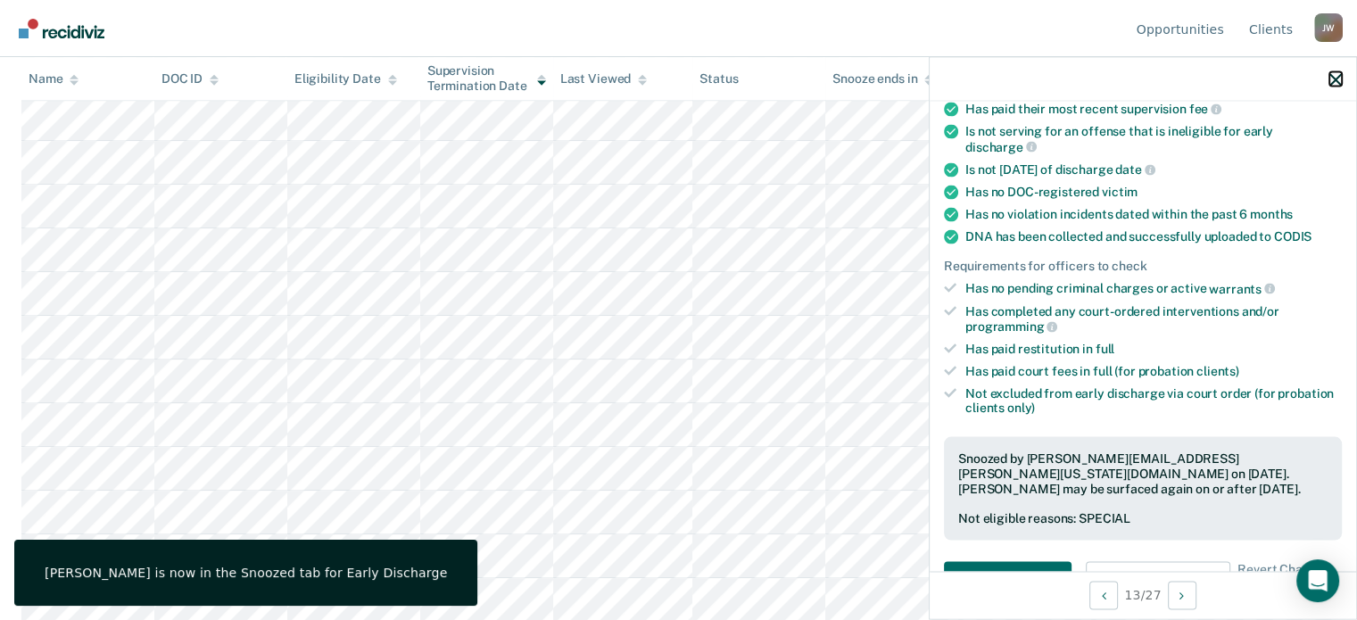
click at [1334, 79] on icon "button" at bounding box center [1335, 79] width 12 height 12
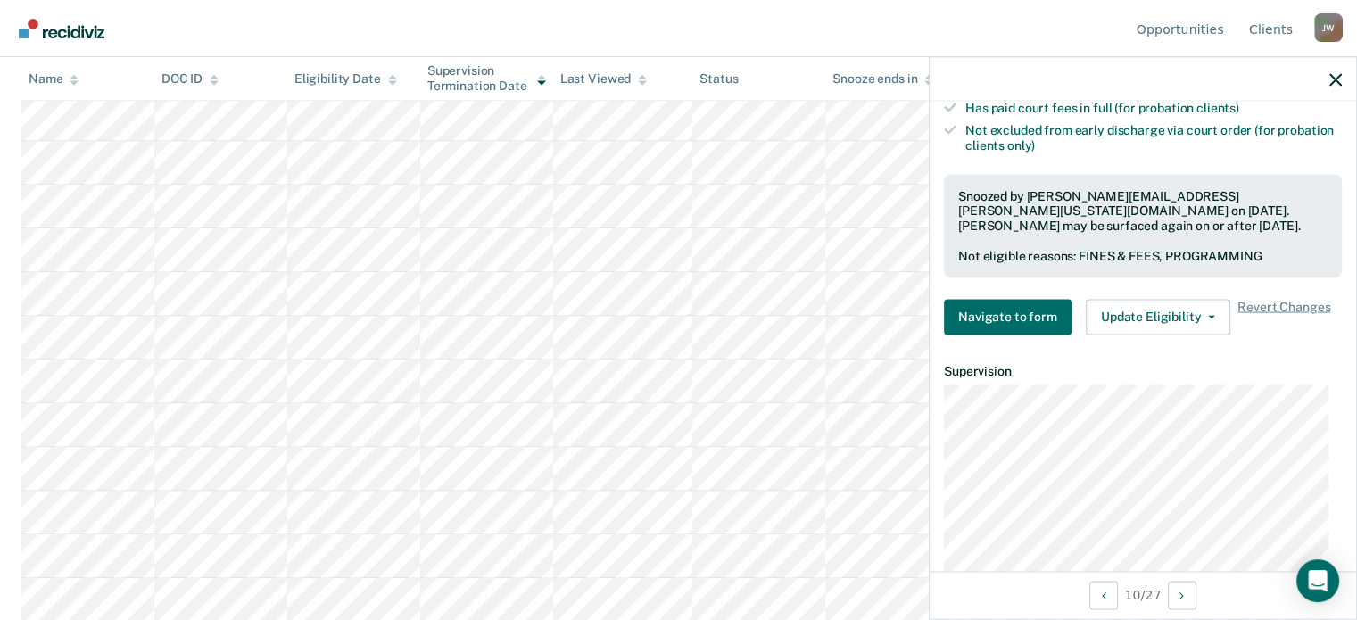
scroll to position [416, 0]
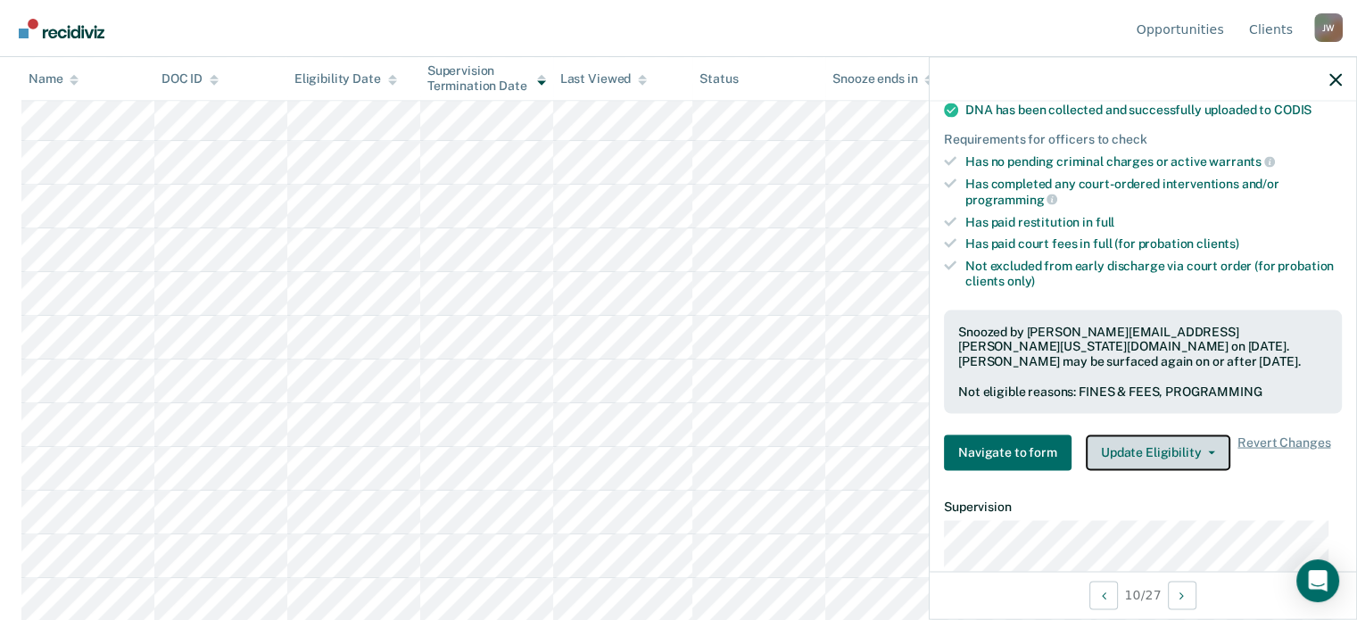
click at [1179, 444] on button "Update Eligibility" at bounding box center [1157, 452] width 144 height 36
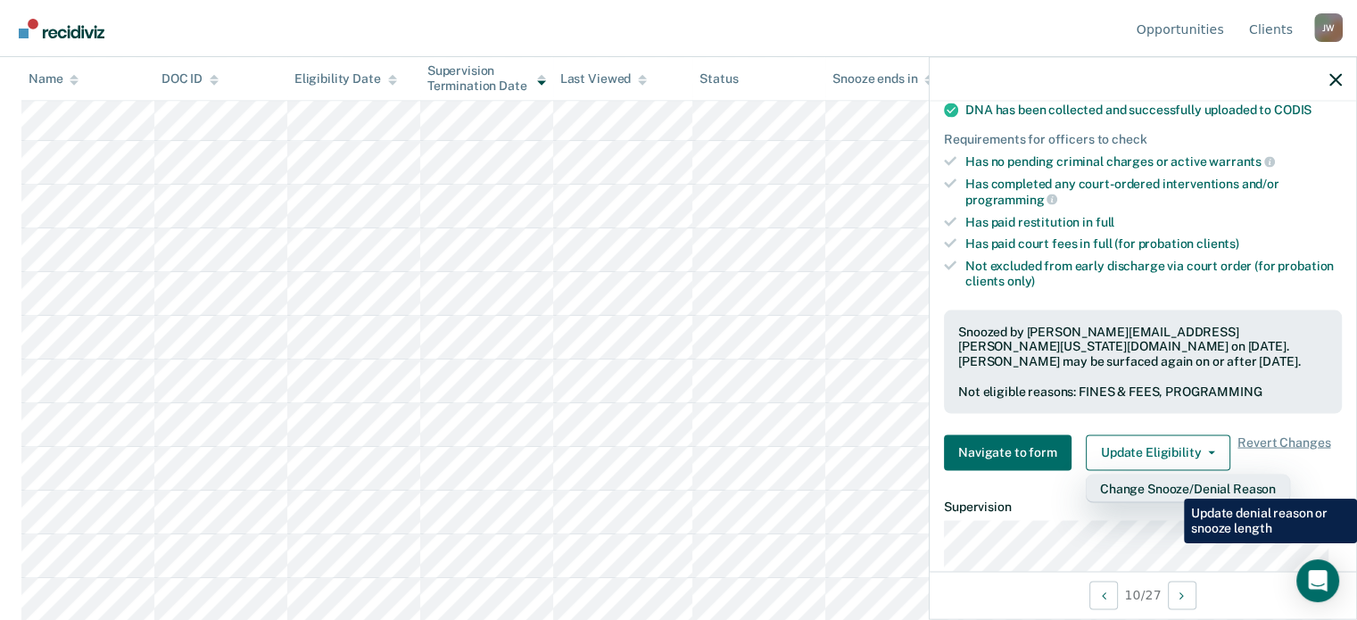
click at [1170, 485] on button "Change Snooze/Denial Reason" at bounding box center [1187, 488] width 204 height 29
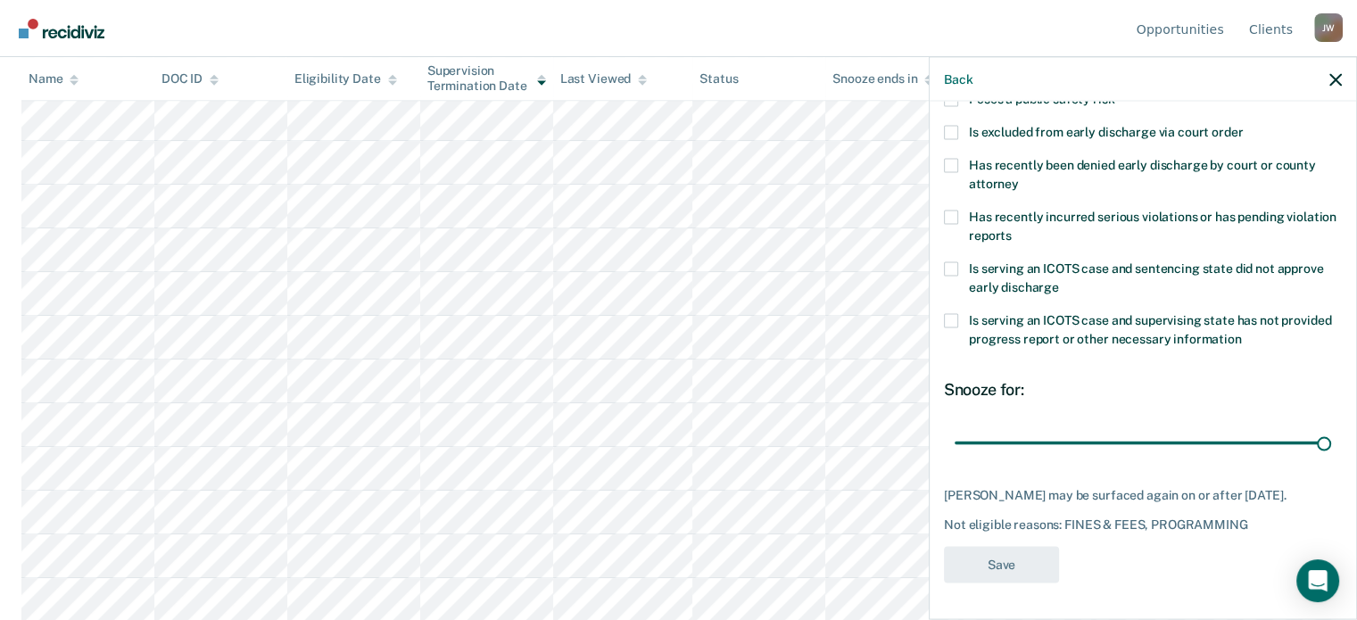
scroll to position [332, 0]
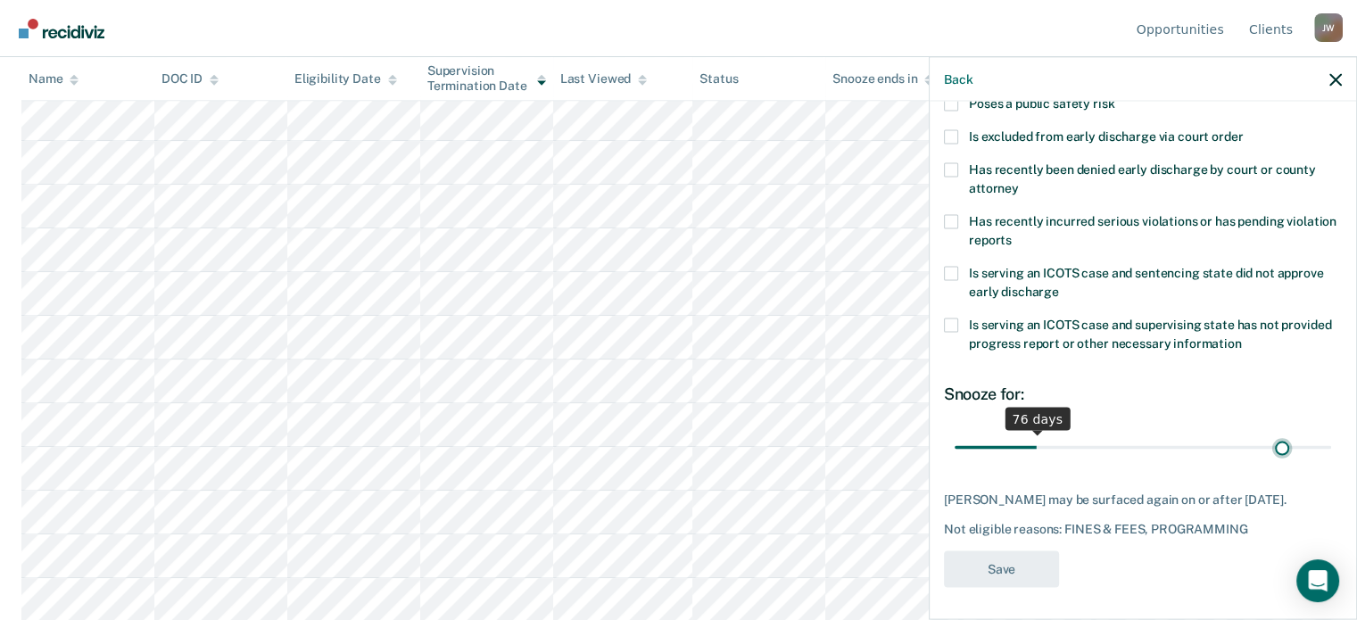
type input "365"
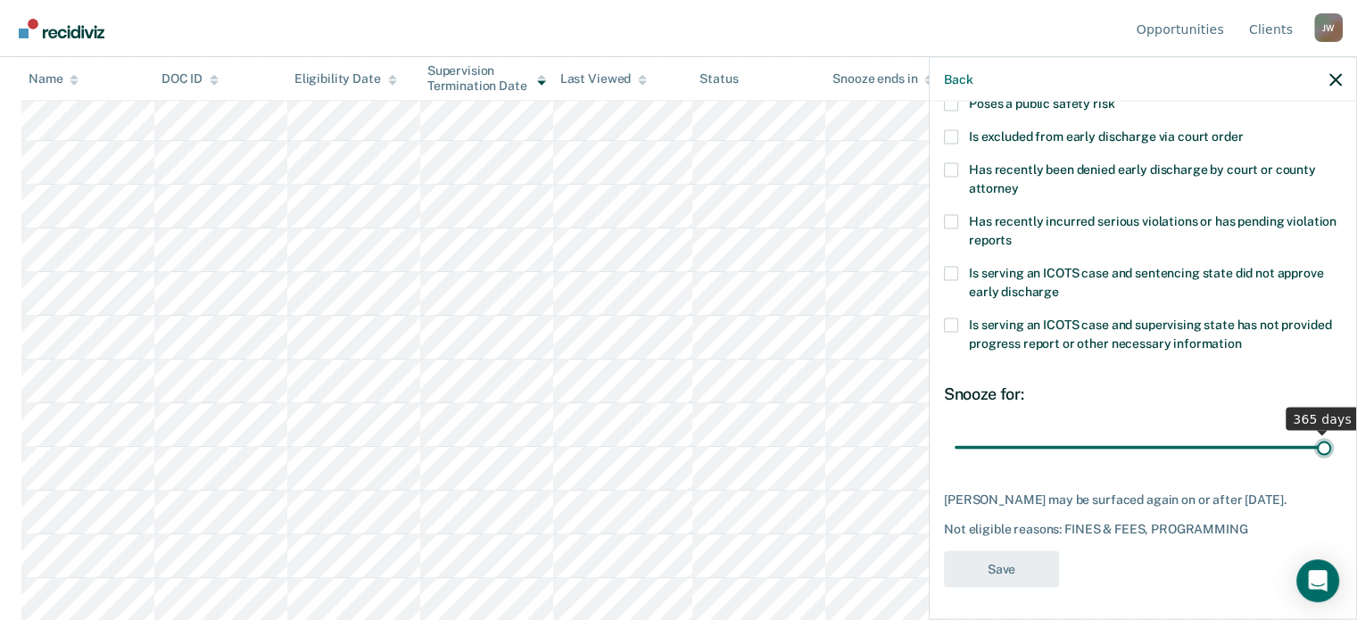
drag, startPoint x: 1310, startPoint y: 446, endPoint x: 1369, endPoint y: 431, distance: 60.8
click at [1331, 432] on input "range" at bounding box center [1142, 447] width 376 height 31
click at [1338, 88] on div "Back" at bounding box center [1142, 79] width 426 height 45
click at [1337, 82] on icon "button" at bounding box center [1335, 79] width 12 height 12
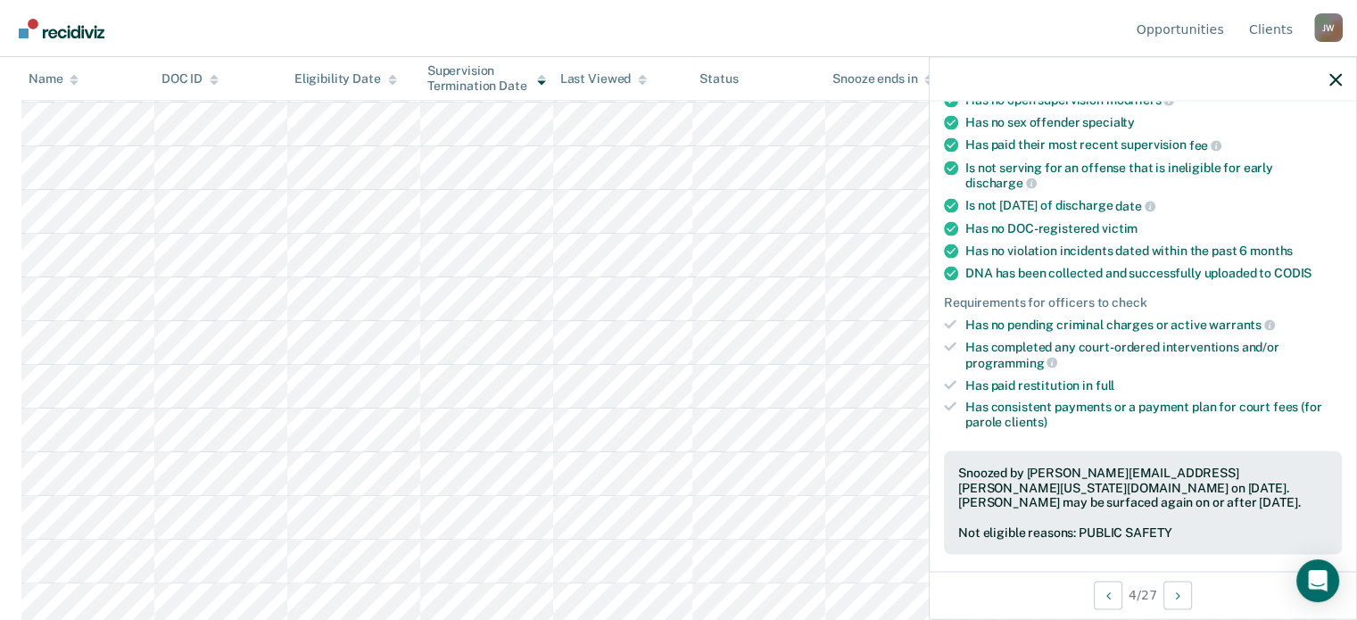
scroll to position [359, 0]
